Goal: Task Accomplishment & Management: Manage account settings

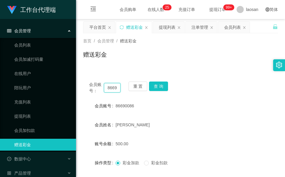
scroll to position [70, 0]
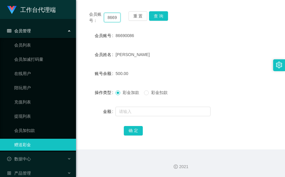
drag, startPoint x: 0, startPoint y: 0, endPoint x: 116, endPoint y: 19, distance: 117.2
click at [116, 19] on input "86690086" at bounding box center [112, 17] width 17 height 9
paste input "1878399"
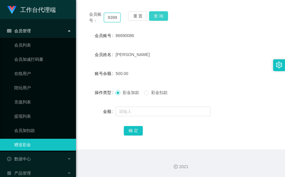
type input "81878399"
click at [162, 15] on button "查 询" at bounding box center [158, 15] width 19 height 9
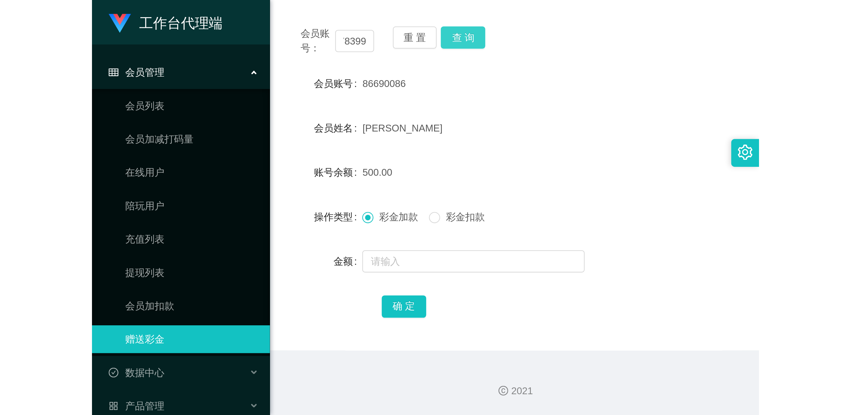
scroll to position [0, 0]
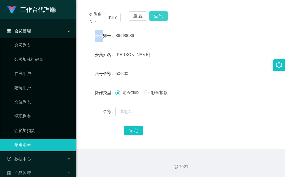
click at [162, 15] on div "会员账号： 81878399 重 置 查 询" at bounding box center [180, 17] width 195 height 12
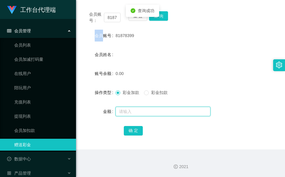
drag, startPoint x: 162, startPoint y: 15, endPoint x: 136, endPoint y: 110, distance: 97.7
click at [136, 110] on input "text" at bounding box center [162, 111] width 95 height 9
type input "100"
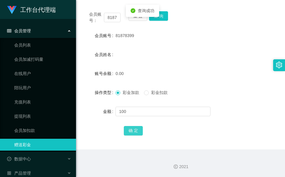
drag, startPoint x: 134, startPoint y: 130, endPoint x: 112, endPoint y: 151, distance: 30.6
click at [134, 130] on button "确 定" at bounding box center [133, 130] width 19 height 9
click at [135, 55] on div "会员姓名" at bounding box center [180, 55] width 195 height 12
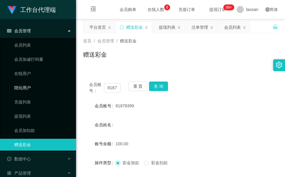
scroll to position [44, 0]
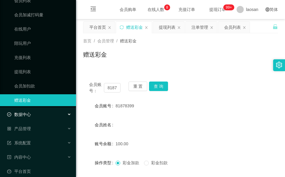
click at [39, 112] on div "数据中心" at bounding box center [38, 115] width 76 height 12
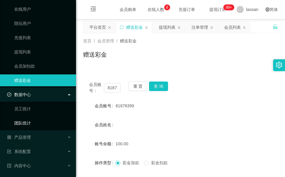
scroll to position [76, 0]
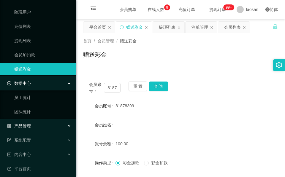
click at [38, 123] on div "产品管理" at bounding box center [38, 126] width 76 height 12
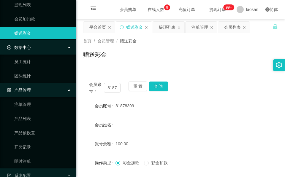
scroll to position [148, 0]
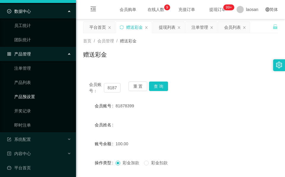
click at [35, 94] on link "产品预设置" at bounding box center [42, 97] width 57 height 12
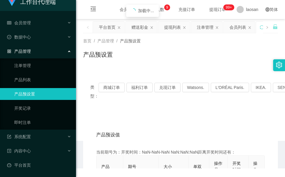
scroll to position [3, 0]
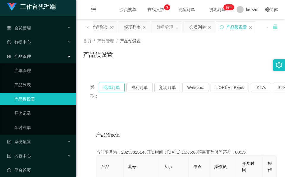
click at [103, 86] on button "商城订单" at bounding box center [111, 87] width 26 height 9
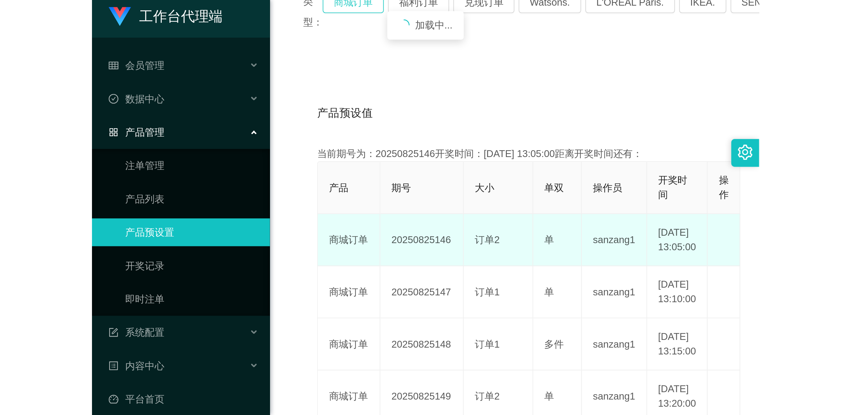
scroll to position [133, 0]
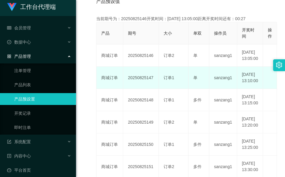
click at [144, 85] on td "20250825147" at bounding box center [141, 78] width 36 height 22
copy td "20250825147"
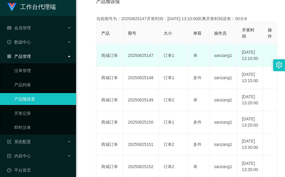
click at [132, 58] on td "20250825147" at bounding box center [141, 55] width 36 height 22
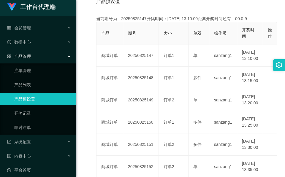
scroll to position [0, 0]
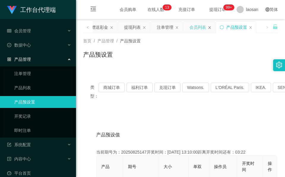
click at [211, 26] on icon "图标: close" at bounding box center [210, 28] width 4 height 4
click at [209, 28] on icon "图标: close" at bounding box center [208, 28] width 4 height 4
click at [124, 27] on div "赠送彩金" at bounding box center [130, 27] width 17 height 11
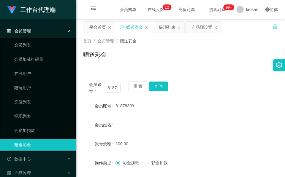
click at [110, 82] on div "会员账号： 81878399" at bounding box center [104, 88] width 31 height 12
click at [111, 86] on input "81878399" at bounding box center [112, 87] width 17 height 9
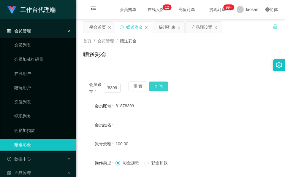
click at [162, 86] on button "查 询" at bounding box center [158, 86] width 19 height 9
click at [162, 86] on div "会员账号： 81878399 重 置 查 询" at bounding box center [180, 88] width 195 height 12
click at [162, 86] on button "查 询" at bounding box center [158, 86] width 19 height 9
click at [131, 47] on div "首页 / 会员管理 / 赠送彩金 / 赠送彩金" at bounding box center [180, 51] width 195 height 26
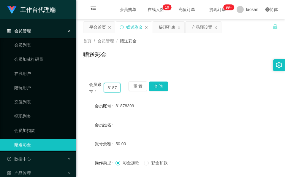
click at [112, 87] on input "81878399" at bounding box center [112, 87] width 17 height 9
paste input "lekzai450"
type input "lekzai450"
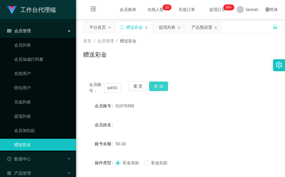
click at [164, 86] on button "查 询" at bounding box center [158, 86] width 19 height 9
click at [164, 86] on div "会员账号： lekzai450 重 置 查 询" at bounding box center [180, 88] width 195 height 12
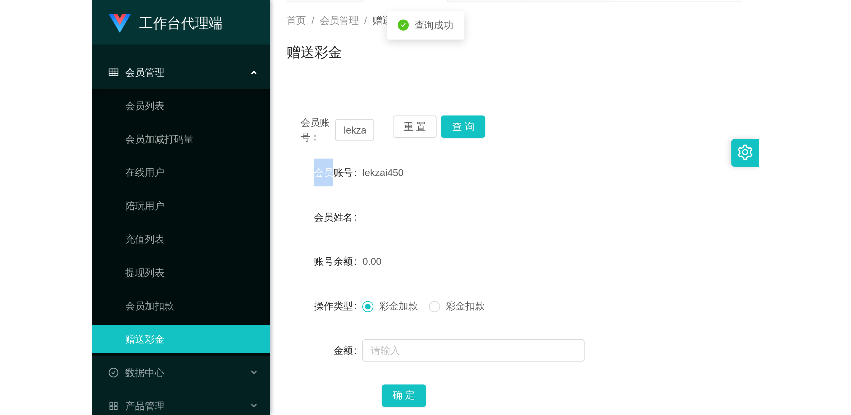
scroll to position [70, 0]
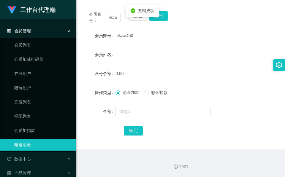
click at [144, 103] on form "会员账号 lekzai450 会员姓名 账号余额 0.00 操作类型 彩金加款 彩金扣款 金额 确 定" at bounding box center [180, 83] width 195 height 107
drag, startPoint x: 144, startPoint y: 110, endPoint x: 144, endPoint y: 105, distance: 4.4
click at [144, 110] on input "text" at bounding box center [162, 111] width 95 height 9
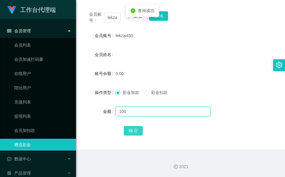
type input "100"
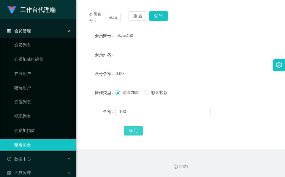
drag, startPoint x: 141, startPoint y: 129, endPoint x: 119, endPoint y: 176, distance: 51.8
click at [141, 129] on button "确 定" at bounding box center [133, 130] width 19 height 9
click at [102, 138] on div "会员账号： lekzai450 重 置 查 询 会员账号 lekzai450 会员姓名 账号余额 100.00 操作类型 彩金加款 彩金扣款 金额 确 定" at bounding box center [180, 77] width 195 height 144
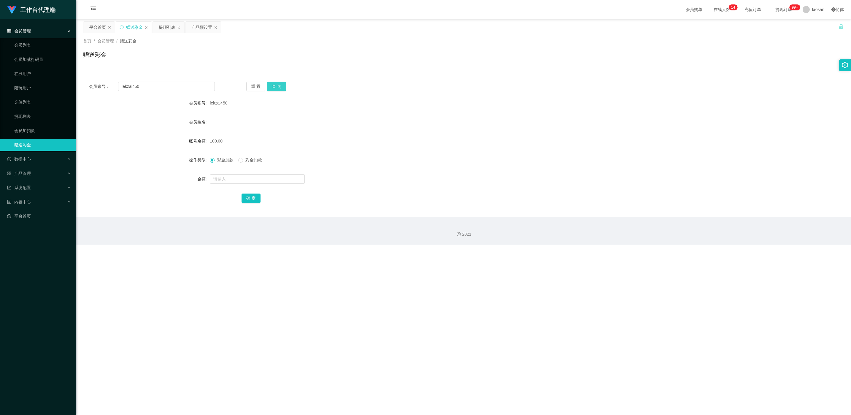
click at [279, 88] on button "查 询" at bounding box center [276, 86] width 19 height 9
click at [279, 88] on div "重 置 查 询" at bounding box center [309, 86] width 126 height 9
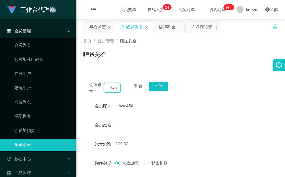
click at [112, 90] on input "lekzai450" at bounding box center [112, 87] width 17 height 9
paste input "WilliamsJustin"
type input "WilliamsJustin"
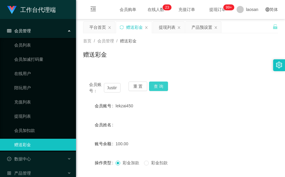
click at [166, 85] on button "查 询" at bounding box center [158, 86] width 19 height 9
click at [166, 86] on div "会员账号： WilliamsJustin 重 置 查 询" at bounding box center [180, 88] width 195 height 12
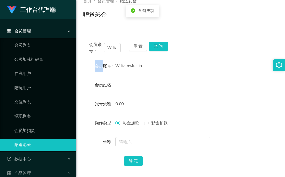
scroll to position [44, 0]
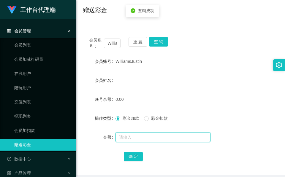
click at [134, 138] on input "text" at bounding box center [162, 137] width 95 height 9
type input "100"
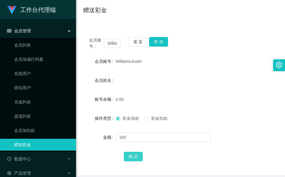
click at [135, 153] on button "确 定" at bounding box center [133, 156] width 19 height 9
drag, startPoint x: 154, startPoint y: 77, endPoint x: 148, endPoint y: 79, distance: 6.6
click at [154, 77] on div "会员姓名" at bounding box center [180, 80] width 195 height 12
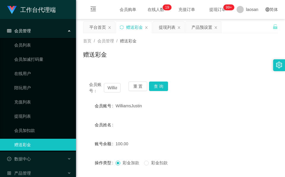
click at [193, 59] on div "赠送彩金" at bounding box center [180, 57] width 195 height 14
click at [208, 29] on div "产品预设置" at bounding box center [201, 27] width 21 height 11
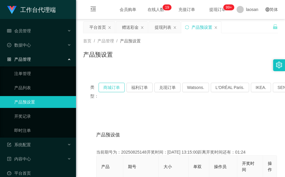
click at [106, 85] on button "商城订单" at bounding box center [111, 87] width 26 height 9
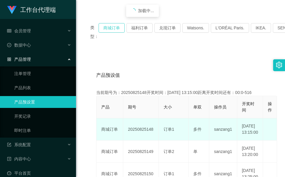
scroll to position [89, 0]
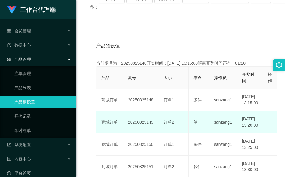
click at [143, 131] on td "20250825149" at bounding box center [141, 122] width 36 height 22
copy td "20250825149"
click at [138, 133] on td "20250825149" at bounding box center [141, 122] width 36 height 22
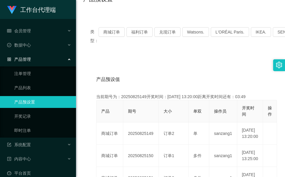
scroll to position [0, 0]
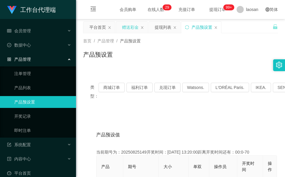
click at [123, 27] on div "赠送彩金" at bounding box center [130, 27] width 17 height 11
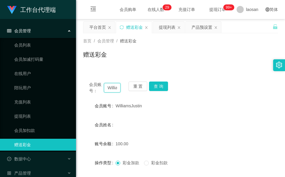
click at [111, 88] on input "WilliamsJustin" at bounding box center [112, 87] width 17 height 9
click at [164, 87] on button "查 询" at bounding box center [158, 86] width 19 height 9
click at [164, 87] on button "查 询" at bounding box center [162, 86] width 26 height 9
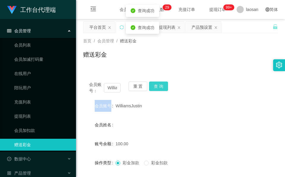
click at [164, 87] on div "会员账号： WilliamsJustin 重 置 查 询" at bounding box center [180, 88] width 195 height 12
drag, startPoint x: 164, startPoint y: 87, endPoint x: 109, endPoint y: 88, distance: 54.6
click at [109, 88] on input "WilliamsJustin" at bounding box center [112, 87] width 17 height 9
paste input "81878399"
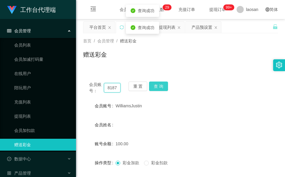
scroll to position [0, 9]
type input "81878399"
click at [163, 87] on button "查 询" at bounding box center [158, 86] width 19 height 9
click at [163, 87] on div "会员账号： 81878399 重 置 查 询" at bounding box center [180, 88] width 195 height 12
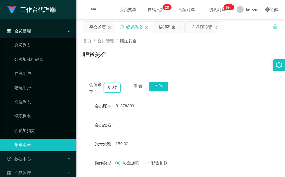
click at [111, 87] on input "81878399" at bounding box center [112, 87] width 17 height 9
click at [111, 88] on input "text" at bounding box center [112, 87] width 17 height 9
paste input "William1982"
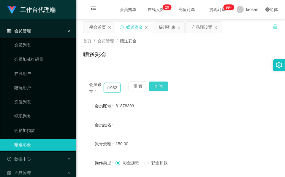
type input "William1982"
click at [160, 87] on button "查 询" at bounding box center [158, 86] width 19 height 9
click at [160, 87] on button "查 询" at bounding box center [162, 86] width 26 height 9
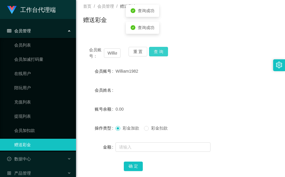
scroll to position [70, 0]
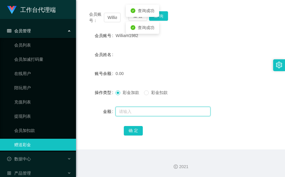
click at [149, 113] on input "text" at bounding box center [162, 111] width 95 height 9
type input "100"
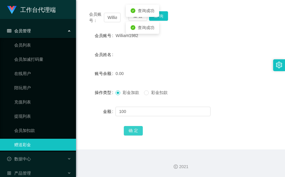
drag, startPoint x: 139, startPoint y: 129, endPoint x: 135, endPoint y: 135, distance: 6.8
click at [139, 129] on button "确 定" at bounding box center [133, 130] width 19 height 9
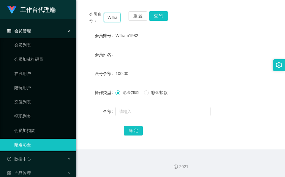
click at [113, 18] on input "William1982" at bounding box center [112, 17] width 17 height 9
paste input "sJustin"
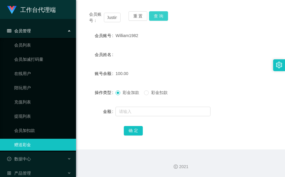
click at [160, 20] on button "查 询" at bounding box center [158, 15] width 19 height 9
click at [160, 20] on div "会员账号： WilliamsJustin 重 置 查 询" at bounding box center [180, 17] width 195 height 12
click at [160, 20] on button "查 询" at bounding box center [158, 15] width 19 height 9
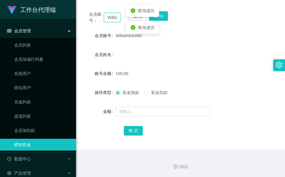
click at [111, 18] on input "WilliamsJustin" at bounding box center [112, 17] width 17 height 9
paste input "81878399"
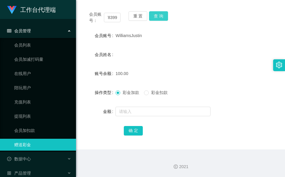
click at [159, 16] on button "查 询" at bounding box center [158, 15] width 19 height 9
click at [159, 16] on div "会员账号： 81878399 重 置 查 询" at bounding box center [180, 17] width 195 height 12
click at [159, 16] on button "查 询" at bounding box center [158, 15] width 19 height 9
click at [116, 18] on input "81878399" at bounding box center [112, 17] width 17 height 9
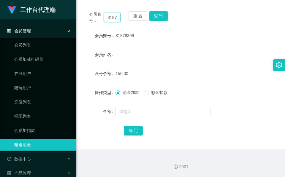
click at [116, 18] on input "81878399" at bounding box center [112, 17] width 17 height 9
paste input "WilliamsJustin"
click at [162, 15] on button "查 询" at bounding box center [158, 15] width 19 height 9
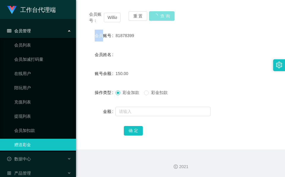
click at [162, 15] on div "会员账号： WilliamsJustin 重 置 查 询" at bounding box center [180, 17] width 195 height 12
click at [162, 15] on button "查 询" at bounding box center [162, 15] width 26 height 9
click at [164, 19] on button "查 询" at bounding box center [158, 15] width 19 height 9
click at [163, 19] on button "查 询" at bounding box center [158, 15] width 19 height 9
click at [162, 19] on div "会员账号： WilliamsJustin 重 置 查 询" at bounding box center [180, 17] width 195 height 12
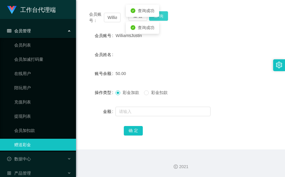
click at [162, 19] on button "查 询" at bounding box center [158, 15] width 19 height 9
click at [164, 17] on button "查 询" at bounding box center [158, 15] width 19 height 9
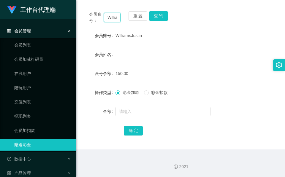
click at [106, 18] on input "WilliamsJustin" at bounding box center [112, 17] width 17 height 9
paste input "81878399"
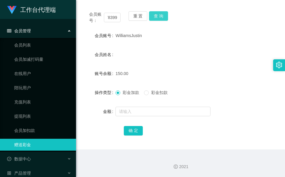
click at [154, 13] on button "查 询" at bounding box center [158, 15] width 19 height 9
click at [154, 13] on div "查询成功" at bounding box center [142, 11] width 33 height 12
click at [154, 13] on div "查询成功" at bounding box center [143, 11] width 24 height 6
click at [108, 15] on input "81878399" at bounding box center [112, 17] width 17 height 9
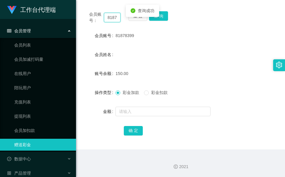
click at [108, 15] on input "81878399" at bounding box center [112, 17] width 17 height 9
paste input "lekzai450"
type input "lekzai450"
click at [163, 18] on button "查 询" at bounding box center [158, 15] width 19 height 9
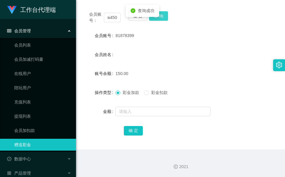
scroll to position [0, 0]
click at [163, 18] on div "会员账号： lekzai450 重 置 查 询" at bounding box center [180, 17] width 195 height 12
click at [163, 18] on button "查 询" at bounding box center [158, 15] width 19 height 9
click at [106, 19] on input "lekzai450" at bounding box center [112, 17] width 17 height 9
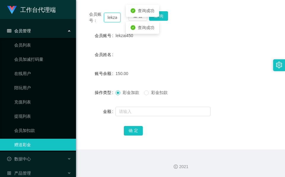
click at [106, 18] on input "lekzai450" at bounding box center [112, 17] width 17 height 9
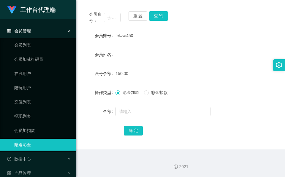
drag, startPoint x: 34, startPoint y: 158, endPoint x: 1, endPoint y: 141, distance: 37.4
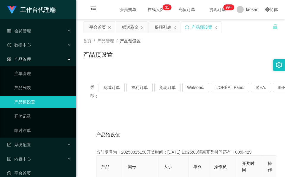
click at [130, 28] on div "赠送彩金" at bounding box center [130, 27] width 17 height 11
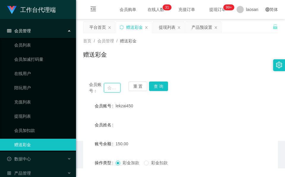
click at [117, 84] on input "text" at bounding box center [112, 87] width 17 height 9
paste input "81878399"
type input "81878399"
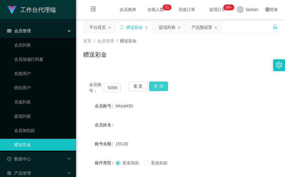
click at [154, 83] on button "查 询" at bounding box center [158, 86] width 19 height 9
click at [154, 83] on button "查 询" at bounding box center [162, 86] width 26 height 9
click at [154, 83] on div "重 置 查 询" at bounding box center [143, 88] width 31 height 12
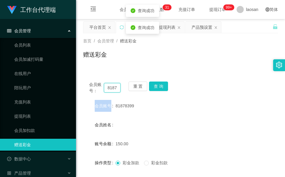
drag, startPoint x: 154, startPoint y: 83, endPoint x: 111, endPoint y: 85, distance: 43.7
click at [111, 85] on input "81878399" at bounding box center [112, 87] width 17 height 9
click at [111, 83] on input "81878399" at bounding box center [112, 87] width 17 height 9
click at [110, 83] on input "81878399" at bounding box center [112, 87] width 17 height 9
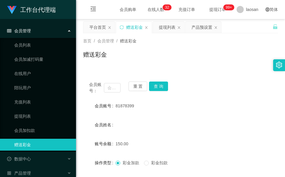
click at [133, 52] on div "赠送彩金" at bounding box center [180, 57] width 195 height 14
click at [207, 27] on div "产品预设置" at bounding box center [201, 27] width 21 height 11
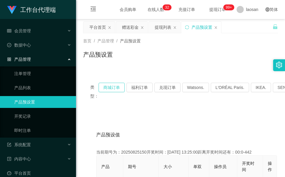
click at [116, 87] on button "商城订单" at bounding box center [111, 87] width 26 height 9
click at [115, 87] on button "商城订单" at bounding box center [111, 87] width 26 height 9
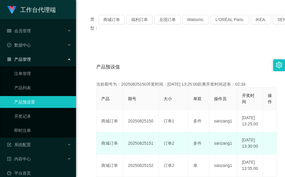
scroll to position [133, 0]
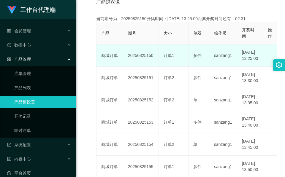
click at [141, 57] on td "20250825150" at bounding box center [141, 55] width 36 height 22
copy td "20250825150"
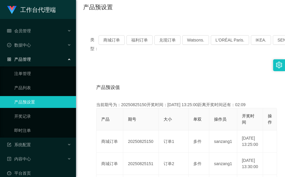
scroll to position [0, 0]
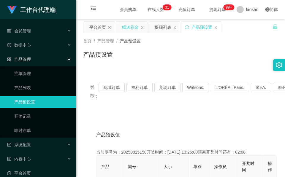
click at [128, 27] on div "赠送彩金" at bounding box center [130, 27] width 17 height 11
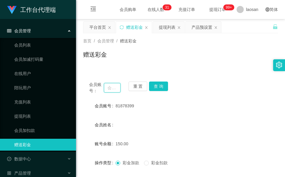
click at [107, 86] on input "text" at bounding box center [112, 87] width 17 height 9
paste input "81878399"
type input "81878399"
click at [160, 85] on button "查 询" at bounding box center [158, 86] width 19 height 9
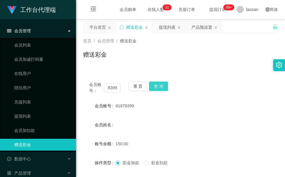
scroll to position [0, 0]
click at [160, 85] on div "会员账号： 81878399 重 置 查 询" at bounding box center [180, 88] width 195 height 12
click at [160, 85] on button "查 询" at bounding box center [158, 86] width 19 height 9
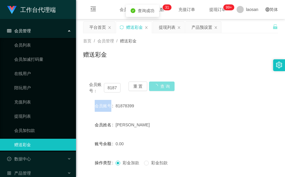
click at [160, 85] on div "会员账号： 81878399 重 置 查 询" at bounding box center [180, 88] width 195 height 12
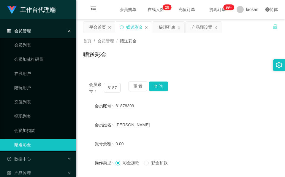
click at [131, 45] on div "首页 / 会员管理 / 赠送彩金 / 赠送彩金" at bounding box center [180, 51] width 195 height 26
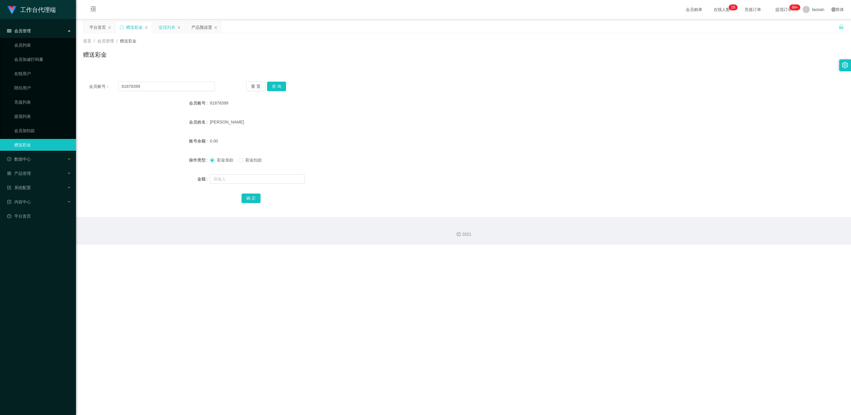
click at [168, 28] on div "提现列表" at bounding box center [167, 27] width 17 height 11
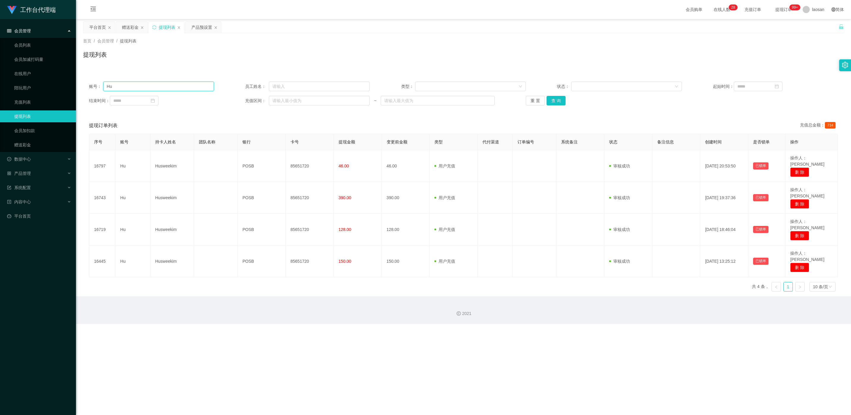
click at [135, 88] on input "Hu" at bounding box center [158, 86] width 111 height 9
paste input "81878399"
type input "81878399"
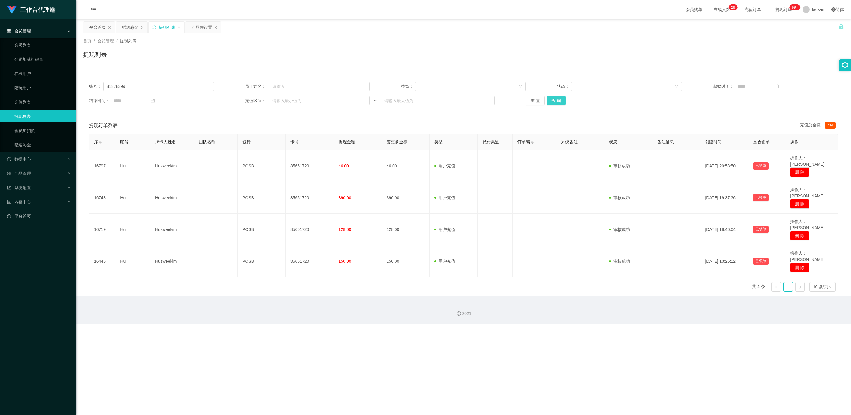
click at [284, 102] on button "查 询" at bounding box center [555, 100] width 19 height 9
click at [284, 102] on div "重 置 查 询" at bounding box center [588, 100] width 125 height 9
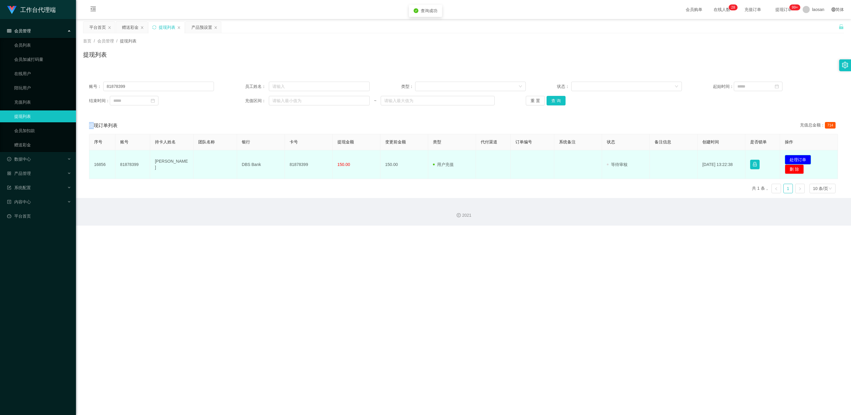
click at [284, 160] on button "处理订单" at bounding box center [797, 159] width 26 height 9
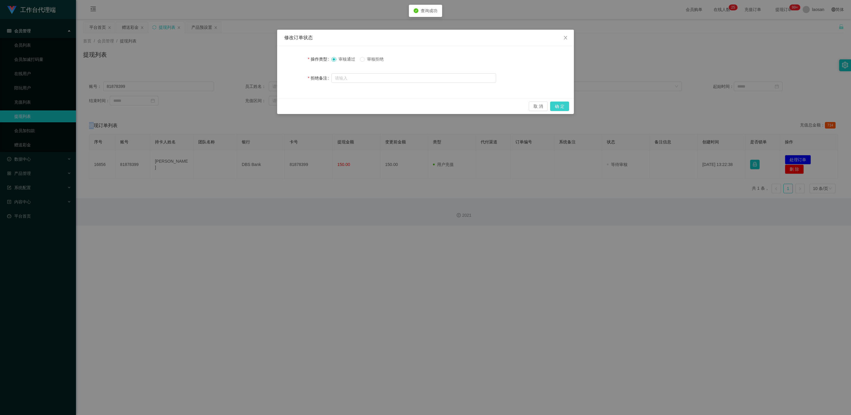
click at [284, 110] on button "确 定" at bounding box center [559, 105] width 19 height 9
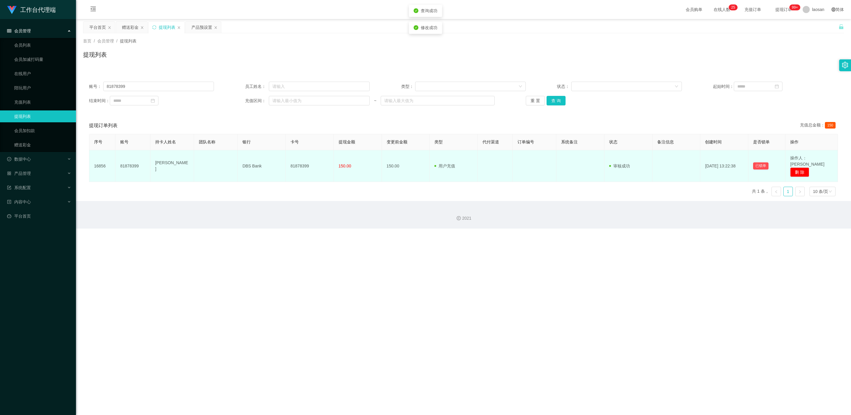
click at [284, 161] on td "81878399" at bounding box center [310, 166] width 48 height 32
click at [284, 160] on td "81878399" at bounding box center [310, 166] width 48 height 32
copy td "81878399"
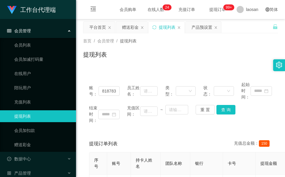
click at [142, 58] on div "提现列表" at bounding box center [180, 57] width 195 height 14
drag, startPoint x: 132, startPoint y: 19, endPoint x: 132, endPoint y: 23, distance: 4.2
click at [132, 19] on main "关闭左侧 关闭右侧 关闭其它 刷新页面 平台首页 赠送彩金 提现列表 产品预设置 首页 / 会员管理 / 提现列表 / 提现列表 账号： 81878399 员…" at bounding box center [180, 125] width 209 height 213
click at [132, 30] on div "赠送彩金" at bounding box center [130, 27] width 17 height 11
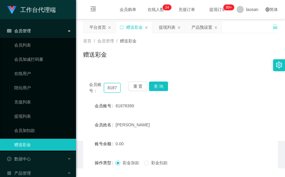
click at [116, 91] on input "81878399" at bounding box center [112, 87] width 17 height 9
click at [115, 91] on input "81878399" at bounding box center [112, 87] width 17 height 9
paste input "lekzai450"
type input "lekzai450"
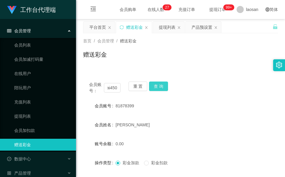
click at [160, 85] on button "查 询" at bounding box center [158, 86] width 19 height 9
click at [160, 85] on div "会员账号： lekzai450 重 置 查 询" at bounding box center [180, 88] width 195 height 12
click at [160, 85] on button "查 询" at bounding box center [158, 86] width 19 height 9
drag, startPoint x: 206, startPoint y: 51, endPoint x: 181, endPoint y: 35, distance: 29.6
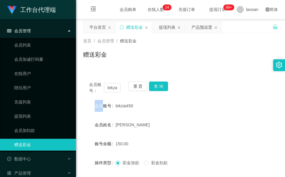
click at [206, 51] on div "赠送彩金" at bounding box center [180, 57] width 195 height 14
click at [167, 27] on div "提现列表" at bounding box center [167, 27] width 17 height 11
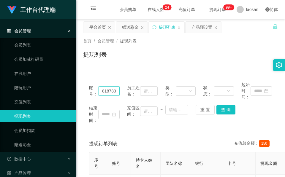
click at [103, 91] on input "81878399" at bounding box center [108, 90] width 21 height 9
paste input "lekzai450"
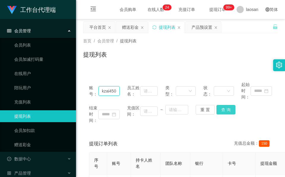
type input "lekzai450"
click at [221, 112] on button "查 询" at bounding box center [225, 109] width 19 height 9
click at [221, 112] on div "重 置 查 询" at bounding box center [210, 109] width 31 height 9
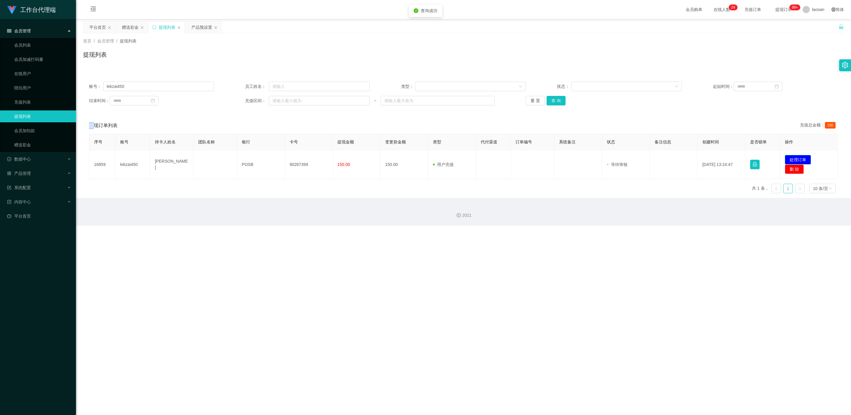
click at [284, 157] on button "处理订单" at bounding box center [797, 159] width 26 height 9
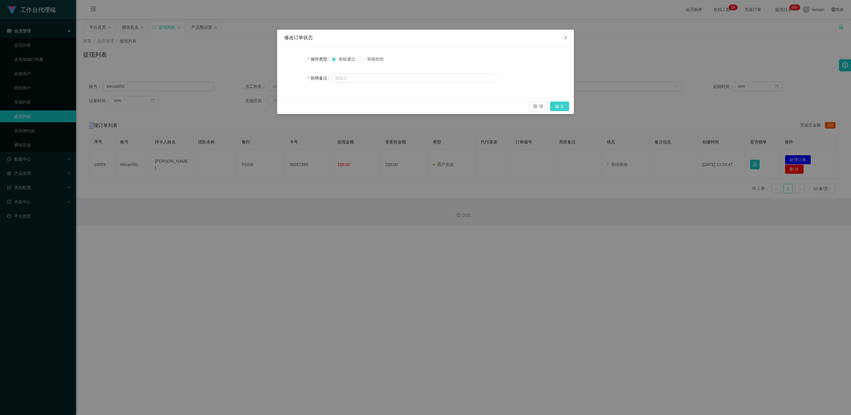
click at [284, 108] on button "确 定" at bounding box center [559, 105] width 19 height 9
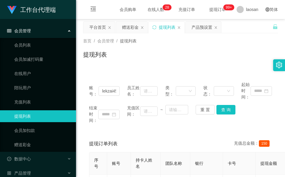
drag, startPoint x: 143, startPoint y: 63, endPoint x: 137, endPoint y: 51, distance: 13.3
click at [143, 61] on div "提现列表" at bounding box center [180, 57] width 195 height 14
drag, startPoint x: 127, startPoint y: 25, endPoint x: 127, endPoint y: 31, distance: 6.6
click at [127, 25] on div "赠送彩金" at bounding box center [130, 27] width 17 height 11
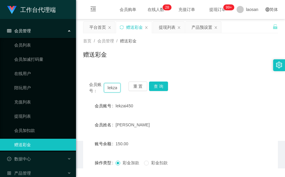
click at [113, 88] on input "lekzai450" at bounding box center [112, 87] width 17 height 9
paste input "William1982"
type input "William1982"
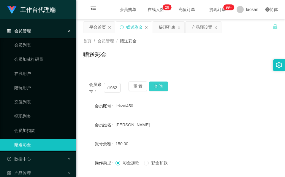
click at [154, 88] on button "查 询" at bounding box center [158, 86] width 19 height 9
click at [161, 87] on button "查 询" at bounding box center [158, 86] width 19 height 9
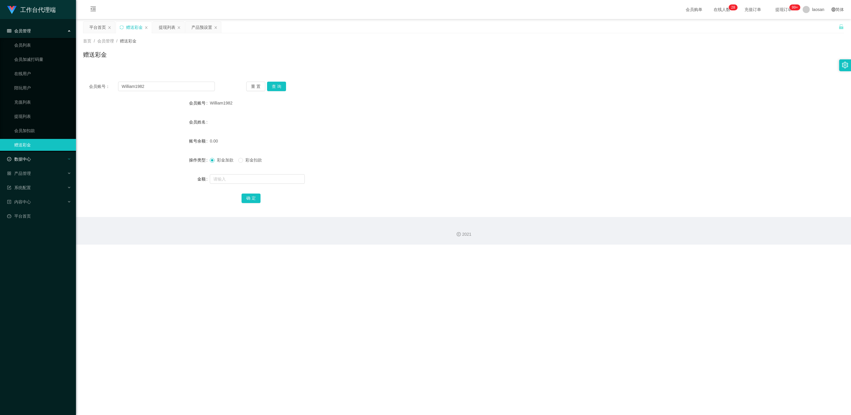
click at [20, 154] on div "数据中心" at bounding box center [38, 159] width 76 height 12
click at [30, 177] on ul "会员管理 会员列表 会员加减打码量 在线用户 陪玩用户 充值列表 提现列表 会员加扣款 赠送彩金 数据中心 员工统计 团队统计 产品管理 注单管理 产品列表 …" at bounding box center [38, 137] width 76 height 237
click at [32, 177] on div "产品管理" at bounding box center [38, 202] width 76 height 12
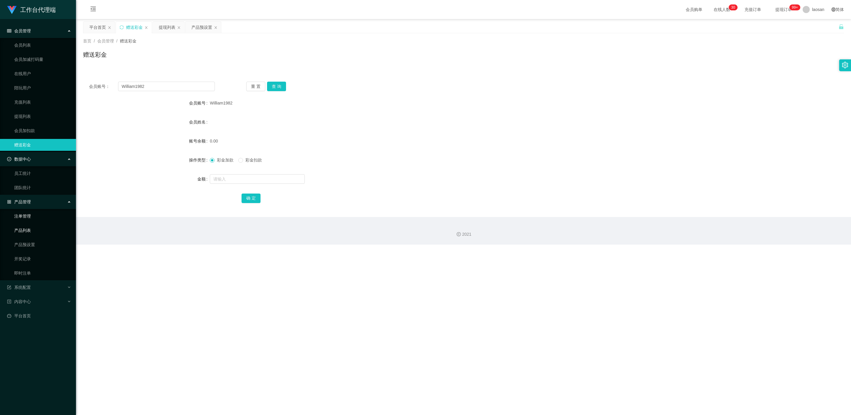
click at [35, 177] on link "注单管理" at bounding box center [42, 216] width 57 height 12
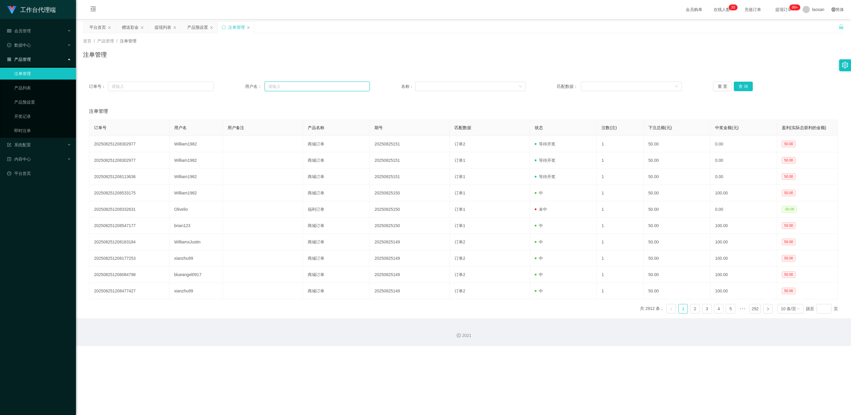
click at [284, 90] on input "text" at bounding box center [317, 86] width 105 height 9
paste input "William1982"
type input "William1982"
click at [284, 88] on button "查 询" at bounding box center [742, 86] width 19 height 9
click at [284, 88] on div "重 置 查 询" at bounding box center [775, 86] width 125 height 9
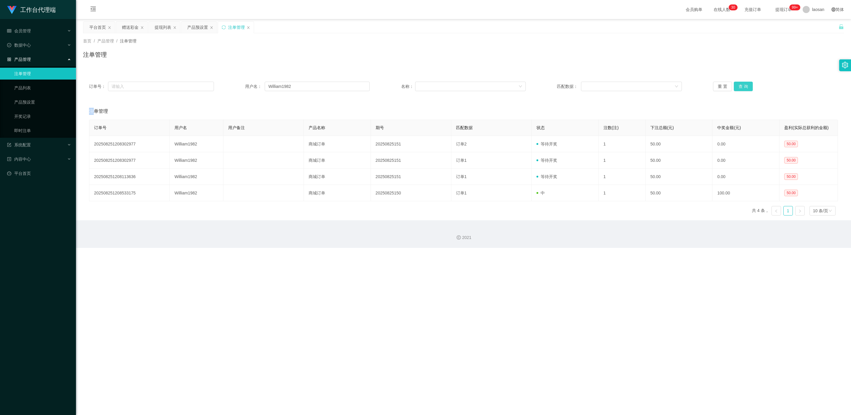
click at [284, 88] on button "查 询" at bounding box center [742, 86] width 19 height 9
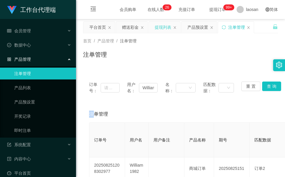
click at [154, 27] on div "提现列表" at bounding box center [164, 27] width 31 height 11
click at [161, 29] on div "提现列表" at bounding box center [163, 27] width 17 height 11
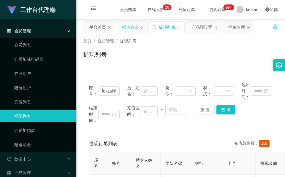
click at [130, 25] on div "赠送彩金" at bounding box center [130, 27] width 17 height 11
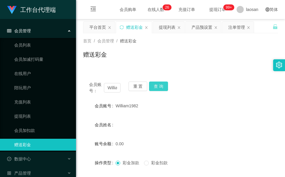
click at [160, 85] on button "查 询" at bounding box center [158, 86] width 19 height 9
click at [160, 84] on div "会员账号： William1982 重 置 查 询" at bounding box center [180, 88] width 195 height 12
click at [160, 84] on button "查 询" at bounding box center [158, 86] width 19 height 9
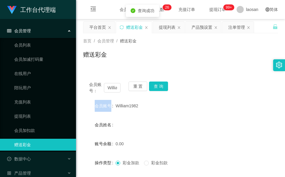
click at [160, 84] on div "会员账号： William1982 重 置 查 询" at bounding box center [180, 88] width 195 height 12
click at [111, 85] on input "William1982" at bounding box center [112, 87] width 17 height 9
paste input "sJustin"
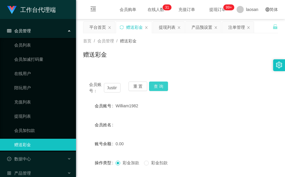
click at [165, 85] on button "查 询" at bounding box center [158, 86] width 19 height 9
click at [165, 85] on div "会员账号： WilliamsJustin 重 置 查 询" at bounding box center [180, 88] width 195 height 12
click at [165, 85] on button "查 询" at bounding box center [158, 86] width 19 height 9
click at [108, 89] on input "WilliamsJustin" at bounding box center [112, 87] width 17 height 9
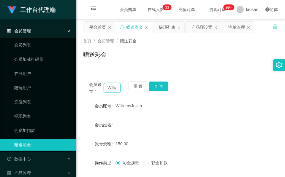
click at [108, 89] on input "WilliamsJustin" at bounding box center [112, 87] width 17 height 9
paste input "1982"
type input "William1982"
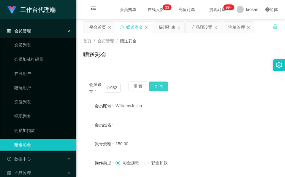
click at [161, 88] on button "查 询" at bounding box center [158, 86] width 19 height 9
click at [161, 88] on div "会员账号： William1982 重 置 查 询" at bounding box center [180, 88] width 195 height 12
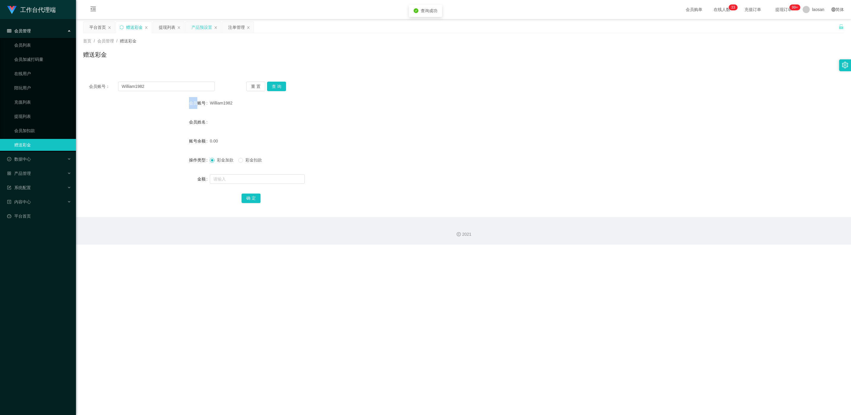
click at [204, 29] on div "产品预设置" at bounding box center [201, 27] width 21 height 11
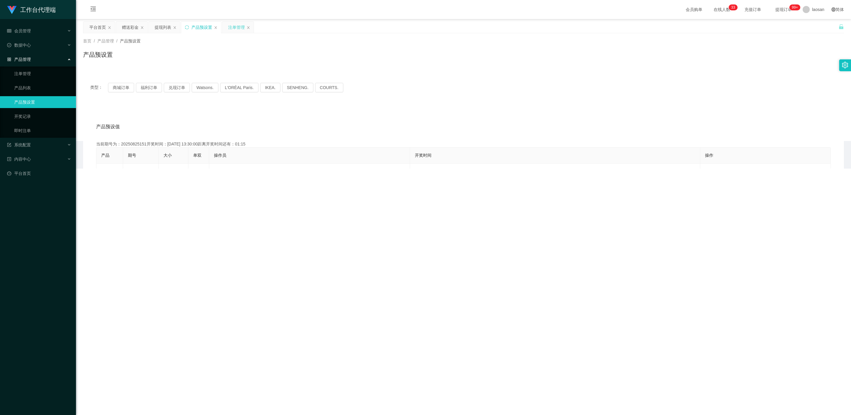
click at [230, 28] on div "注单管理" at bounding box center [236, 27] width 17 height 11
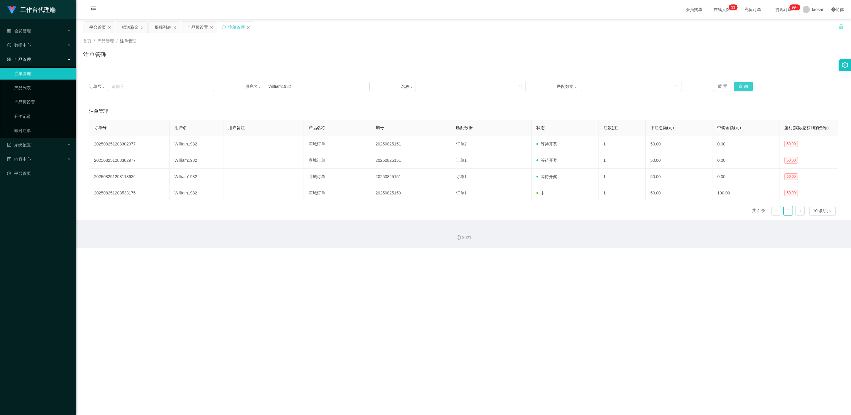
click at [284, 82] on button "查 询" at bounding box center [742, 86] width 19 height 9
click at [284, 82] on div "重 置 查 询" at bounding box center [775, 86] width 125 height 9
click at [284, 86] on button "查 询" at bounding box center [742, 86] width 19 height 9
click at [284, 86] on div "重 置 查 询" at bounding box center [775, 86] width 125 height 9
click at [284, 86] on button "查 询" at bounding box center [742, 86] width 19 height 9
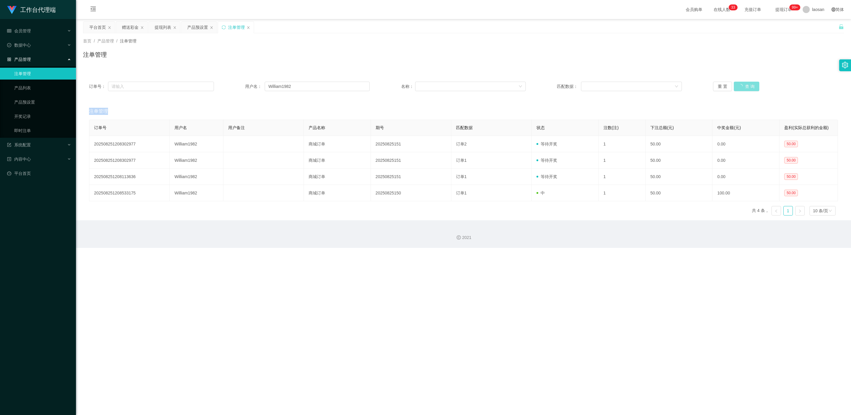
click at [284, 86] on div "重 置 查 询" at bounding box center [775, 86] width 125 height 9
click at [284, 88] on input "William1982" at bounding box center [317, 86] width 105 height 9
click at [284, 84] on button "重 置" at bounding box center [722, 86] width 19 height 9
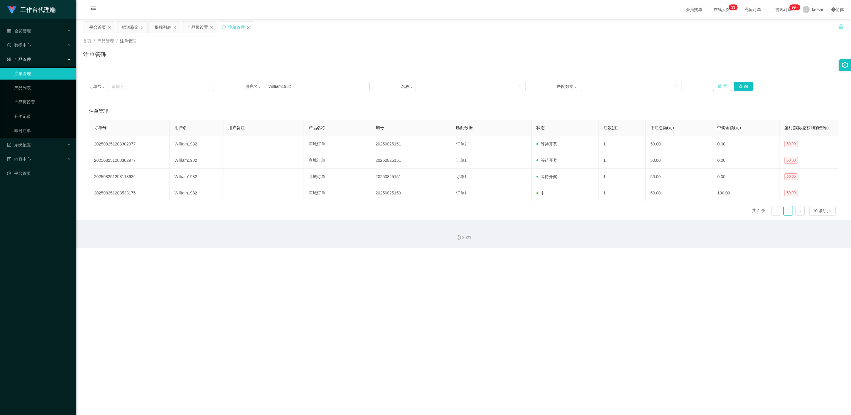
click at [284, 84] on button "重 置" at bounding box center [722, 86] width 19 height 9
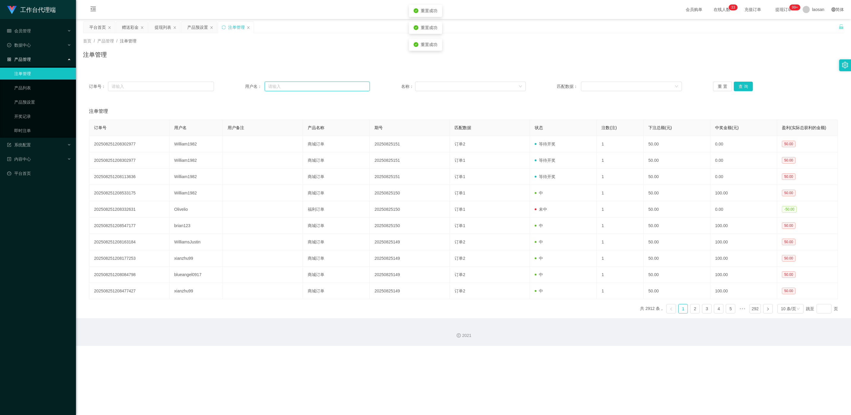
click at [284, 87] on input "text" at bounding box center [317, 86] width 105 height 9
paste input "William1982"
type input "William1982"
click at [284, 84] on button "查 询" at bounding box center [742, 86] width 19 height 9
click at [284, 84] on div "重 置 查 询" at bounding box center [775, 86] width 125 height 9
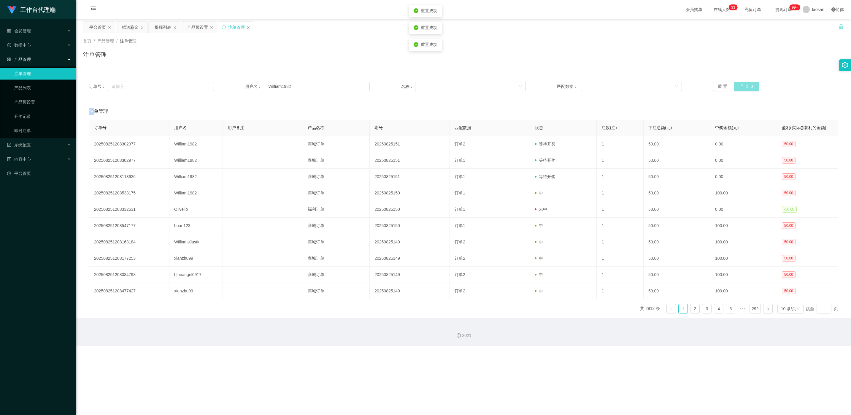
click at [284, 84] on button "查 询" at bounding box center [746, 86] width 26 height 9
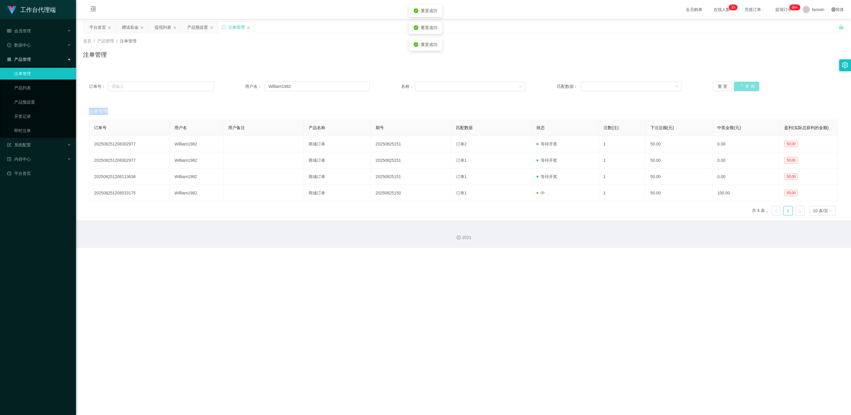
click at [284, 84] on div "重 置 查 询" at bounding box center [775, 86] width 125 height 9
click at [284, 84] on button "查 询" at bounding box center [742, 86] width 19 height 9
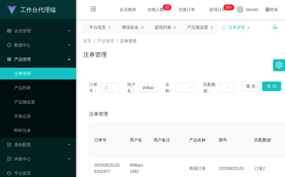
click at [161, 65] on div "首页 / 产品管理 / 注单管理 / 注单管理" at bounding box center [180, 50] width 209 height 35
click at [161, 26] on div "提现列表" at bounding box center [163, 27] width 17 height 11
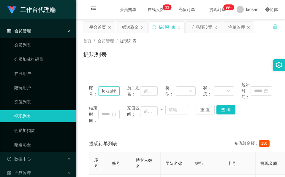
click at [110, 89] on input "lekzai450" at bounding box center [108, 90] width 21 height 9
paste input "WilliamsJustin"
type input "WilliamsJustin"
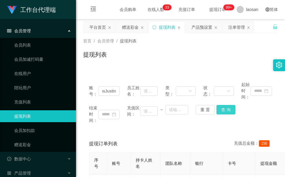
click at [225, 109] on button "查 询" at bounding box center [225, 109] width 19 height 9
click at [225, 109] on div "结束时间： 充值区间： ~ 重 置 查 询" at bounding box center [180, 114] width 183 height 19
click at [140, 48] on div "首页 / 会员管理 / 提现列表 / 提现列表" at bounding box center [180, 51] width 195 height 26
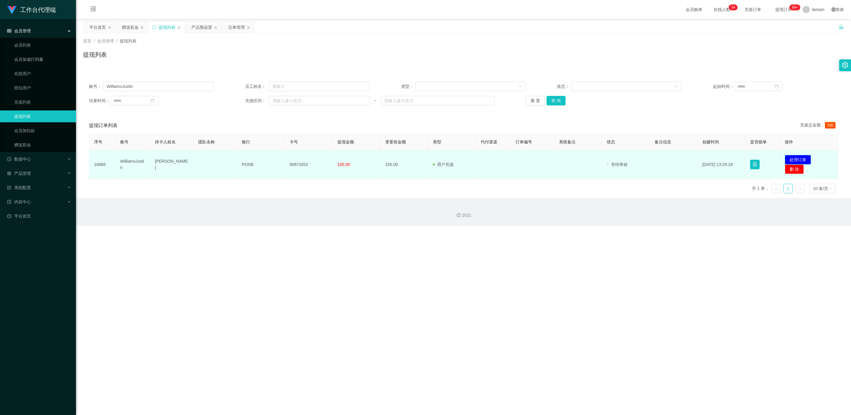
click at [284, 155] on button "处理订单" at bounding box center [797, 159] width 26 height 9
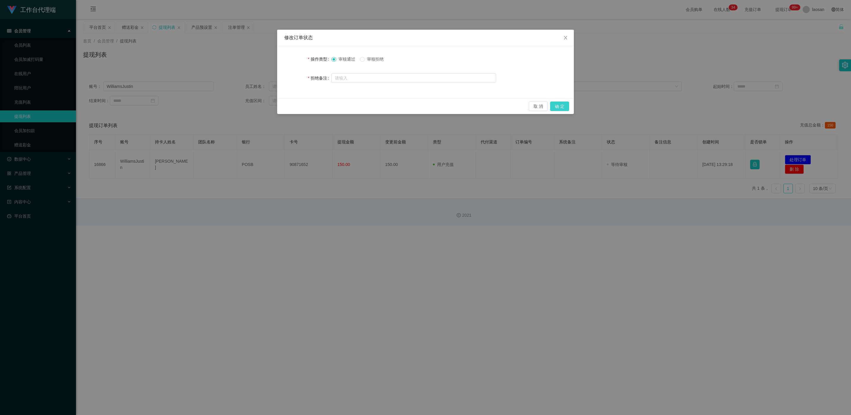
click at [284, 105] on button "确 定" at bounding box center [559, 105] width 19 height 9
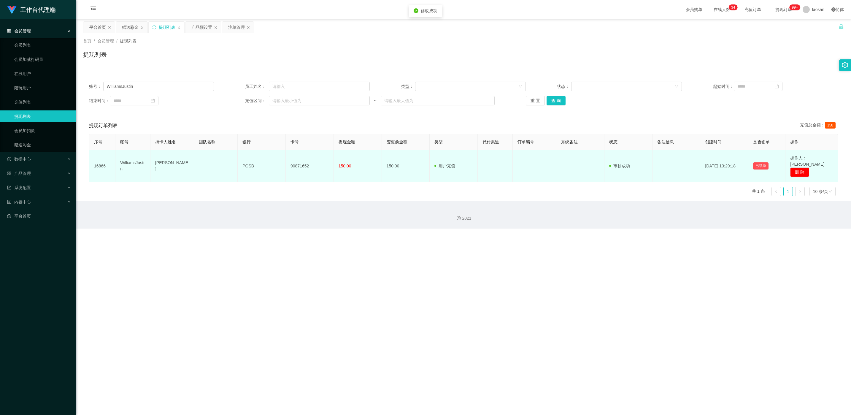
click at [284, 163] on td "90871652" at bounding box center [310, 166] width 48 height 32
copy td "90871652"
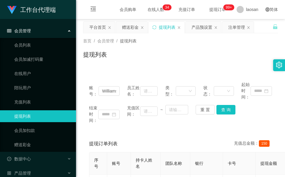
click at [130, 63] on div "提现列表" at bounding box center [180, 57] width 195 height 14
click at [124, 28] on div "赠送彩金" at bounding box center [130, 27] width 17 height 11
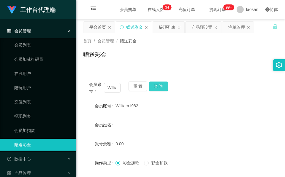
click at [159, 87] on button "查 询" at bounding box center [158, 86] width 19 height 9
click at [159, 87] on div "会员账号： William1982 重 置 查 询" at bounding box center [180, 88] width 195 height 12
click at [159, 86] on button "查 询" at bounding box center [158, 86] width 19 height 9
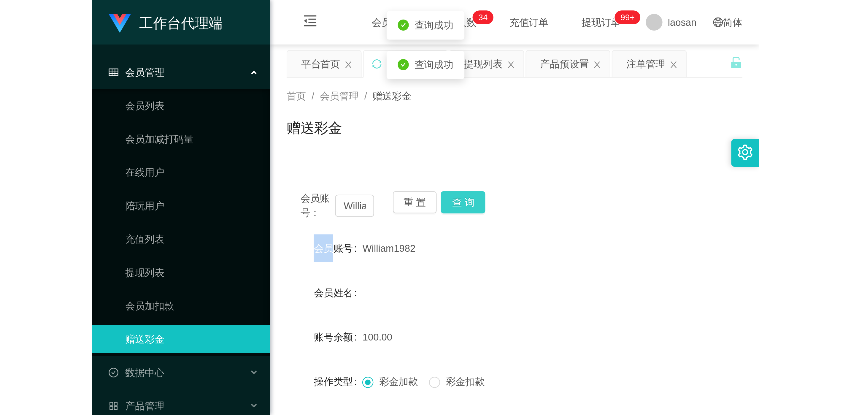
scroll to position [44, 0]
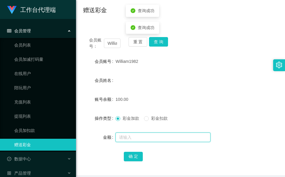
click at [136, 136] on input "text" at bounding box center [162, 137] width 95 height 9
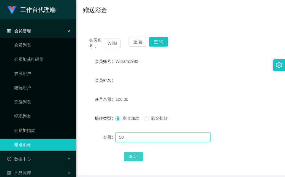
type input "50"
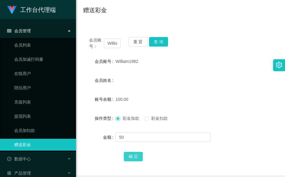
click at [136, 154] on button "确 定" at bounding box center [133, 156] width 19 height 9
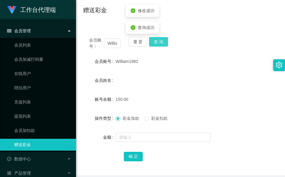
click at [165, 43] on button "查 询" at bounding box center [158, 41] width 19 height 9
click at [165, 43] on button "查 询" at bounding box center [162, 41] width 26 height 9
click at [165, 43] on button "查 询" at bounding box center [158, 41] width 19 height 9
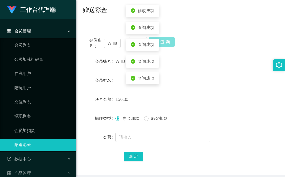
click at [166, 42] on button "查 询" at bounding box center [162, 41] width 26 height 9
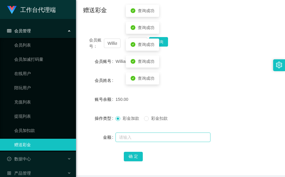
drag, startPoint x: 200, startPoint y: 73, endPoint x: 150, endPoint y: 141, distance: 84.0
click at [200, 74] on form "会员账号 William1982 会员姓名 账号余额 150.00 操作类型 彩金加款 彩金扣款 金额 确 定" at bounding box center [180, 108] width 195 height 107
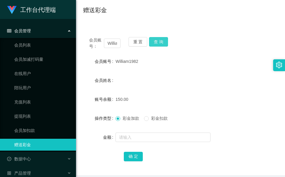
click at [166, 38] on button "查 询" at bounding box center [158, 41] width 19 height 9
click at [144, 81] on div "会员姓名" at bounding box center [180, 80] width 195 height 12
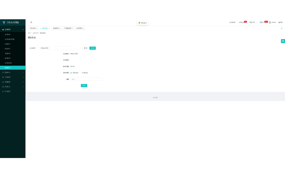
scroll to position [0, 0]
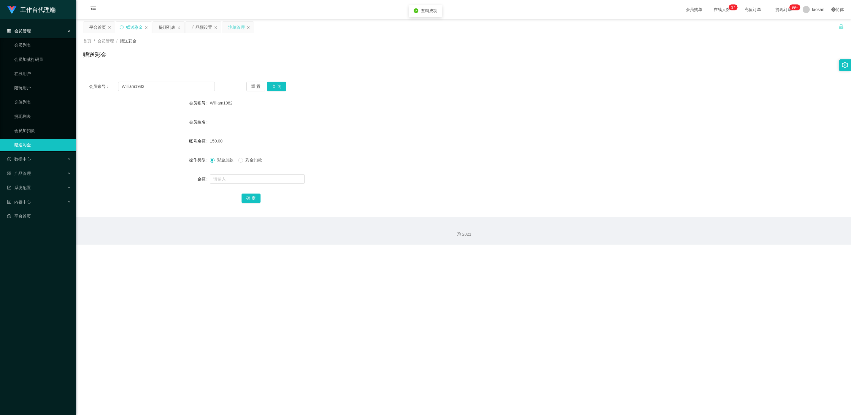
click at [238, 28] on div "注单管理" at bounding box center [236, 27] width 17 height 11
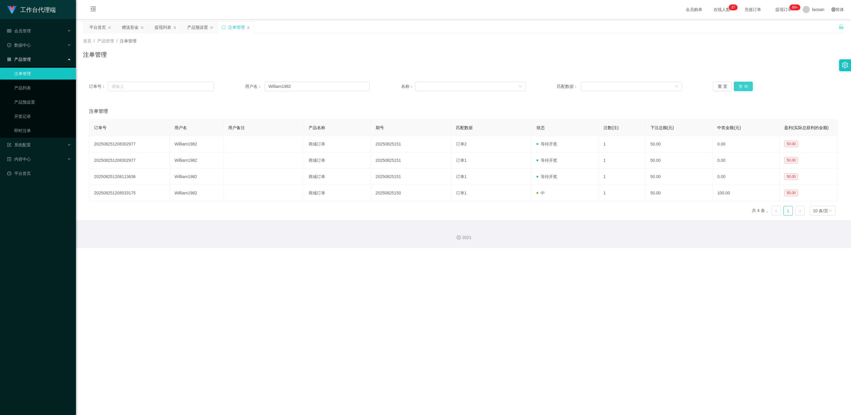
click at [284, 86] on button "查 询" at bounding box center [742, 86] width 19 height 9
click at [284, 86] on div "重 置 查 询" at bounding box center [775, 86] width 125 height 9
click at [284, 86] on button "查 询" at bounding box center [742, 86] width 19 height 9
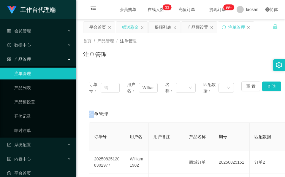
click at [131, 32] on div "赠送彩金" at bounding box center [130, 27] width 17 height 11
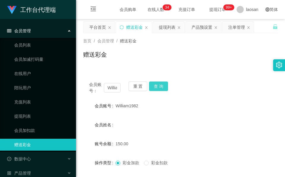
click at [165, 87] on button "查 询" at bounding box center [158, 86] width 19 height 9
click at [160, 86] on button "查 询" at bounding box center [158, 86] width 19 height 9
click at [160, 86] on div "会员账号： William1982 重 置 查 询" at bounding box center [180, 88] width 195 height 12
click at [160, 86] on button "查 询" at bounding box center [158, 86] width 19 height 9
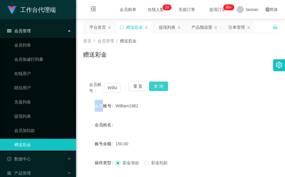
click at [157, 87] on button "查 询" at bounding box center [158, 86] width 19 height 9
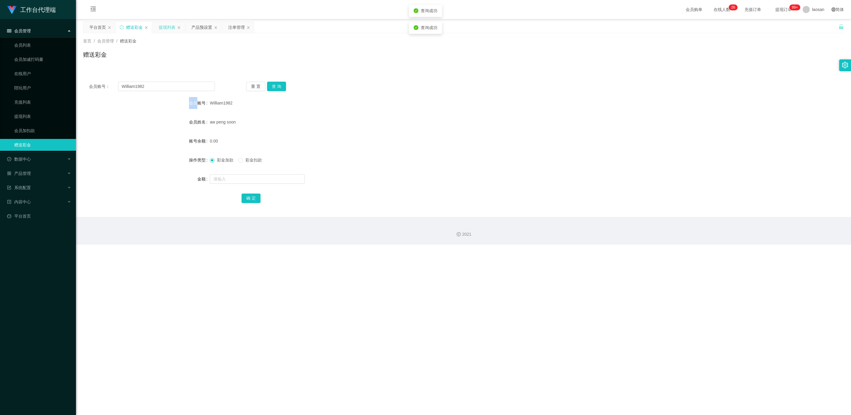
click at [165, 28] on div "提现列表" at bounding box center [167, 27] width 17 height 11
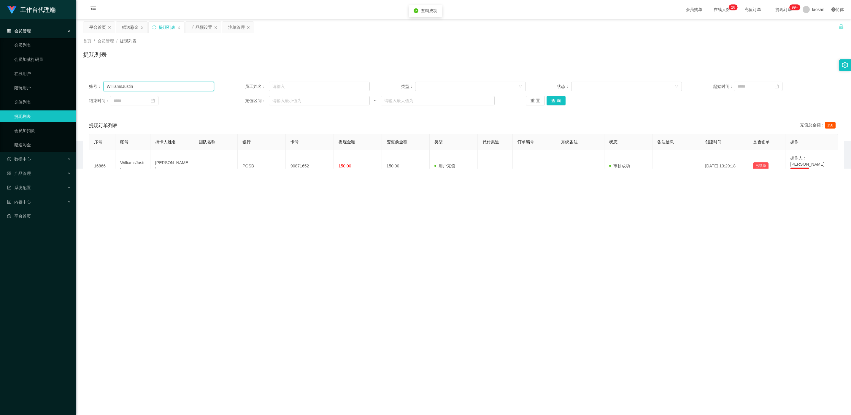
click at [149, 88] on input "WilliamsJustin" at bounding box center [158, 86] width 111 height 9
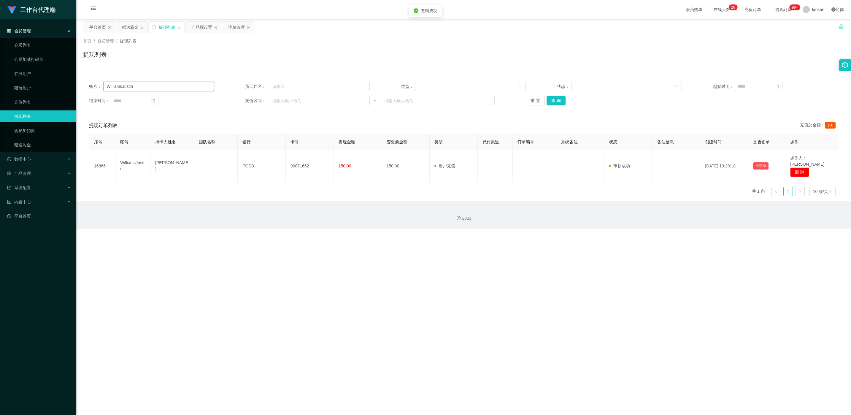
click at [149, 88] on input "WilliamsJustin" at bounding box center [158, 86] width 111 height 9
paste input "1982"
type input "William1982"
click at [284, 101] on button "查 询" at bounding box center [555, 100] width 19 height 9
click at [284, 101] on div "重 置 查 询" at bounding box center [588, 100] width 125 height 9
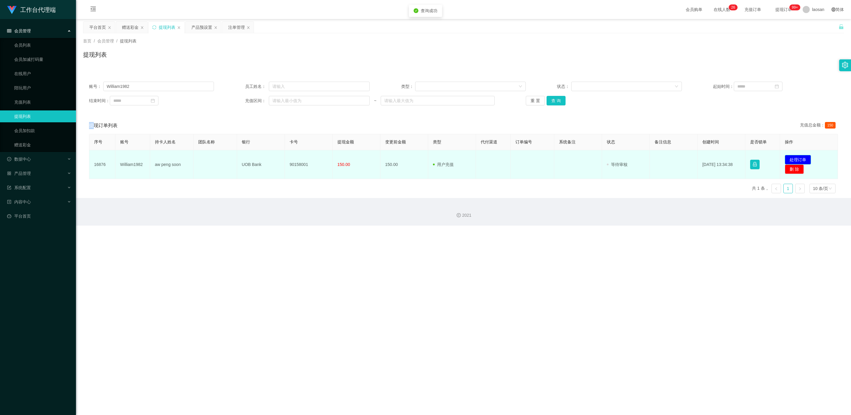
click at [284, 161] on button "处理订单" at bounding box center [797, 159] width 26 height 9
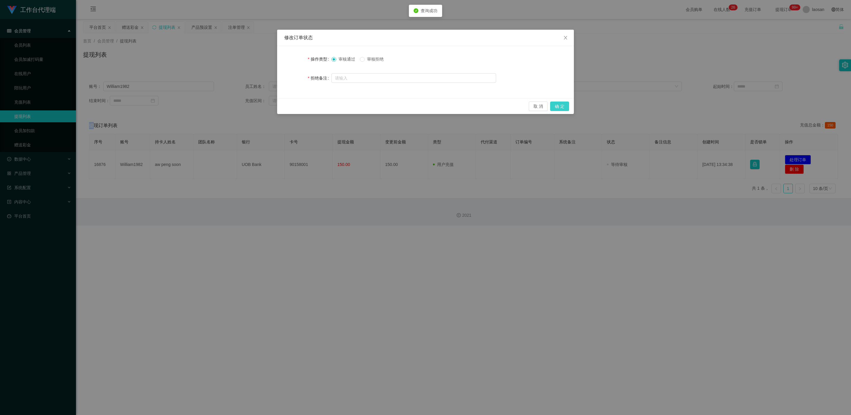
click at [284, 106] on button "确 定" at bounding box center [559, 105] width 19 height 9
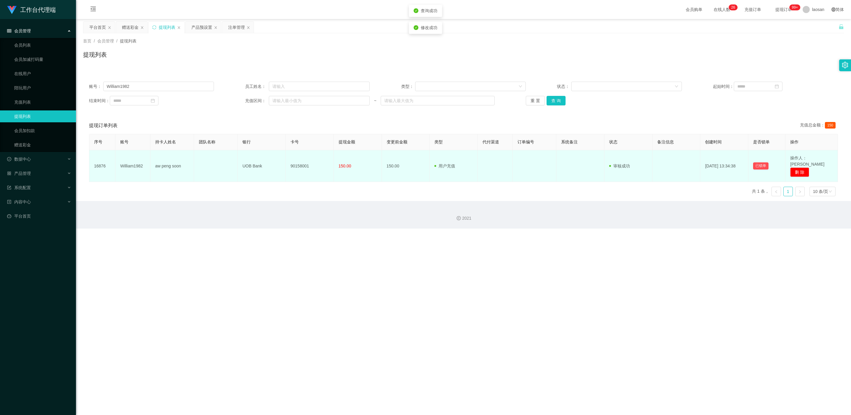
click at [284, 161] on td "90158001" at bounding box center [310, 166] width 48 height 32
copy td "90158001"
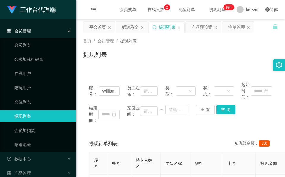
click at [160, 64] on div "首页 / 会员管理 / 提现列表 / 提现列表" at bounding box center [180, 50] width 209 height 35
click at [136, 30] on div "赠送彩金" at bounding box center [130, 27] width 17 height 11
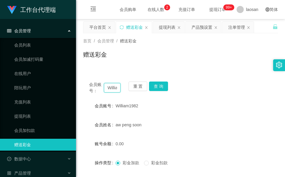
click at [114, 85] on input "William1982" at bounding box center [112, 87] width 17 height 9
paste input "L6371"
type input "L6371"
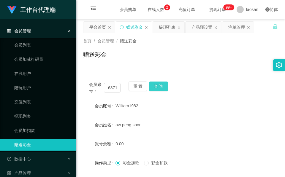
click at [164, 86] on button "查 询" at bounding box center [158, 86] width 19 height 9
click at [164, 86] on div "会员账号： L6371 重 置 查 询" at bounding box center [180, 88] width 195 height 12
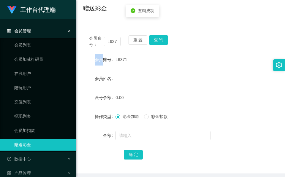
scroll to position [70, 0]
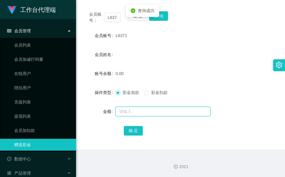
click at [153, 112] on input "text" at bounding box center [162, 111] width 95 height 9
type input "100"
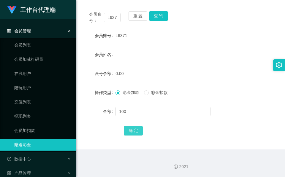
click at [124, 129] on button "确 定" at bounding box center [133, 130] width 19 height 9
click at [117, 52] on div "会员姓名" at bounding box center [180, 55] width 195 height 12
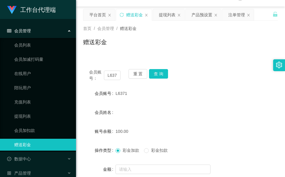
scroll to position [0, 0]
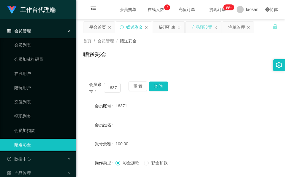
click at [199, 27] on div "产品预设置" at bounding box center [201, 27] width 21 height 11
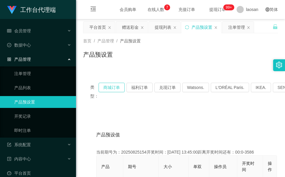
click at [117, 86] on button "商城订单" at bounding box center [111, 87] width 26 height 9
click at [116, 87] on button "商城订单" at bounding box center [111, 87] width 26 height 9
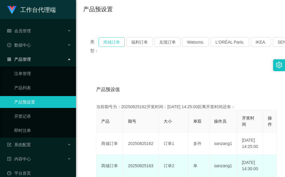
scroll to position [89, 0]
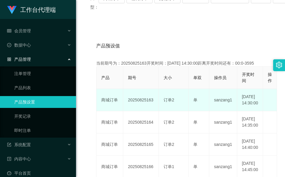
click at [141, 104] on td "20250825163" at bounding box center [141, 100] width 36 height 22
copy td "20250825163"
click at [143, 105] on td "20250825163" at bounding box center [141, 100] width 36 height 22
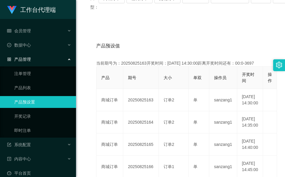
click at [116, 21] on div "类型： 商城订单 福利订单 兑现订单 Watsons. L'ORÉAL Paris. IKEA. [GEOGRAPHIC_DATA]. COURTS. 产品预…" at bounding box center [180, 167] width 195 height 360
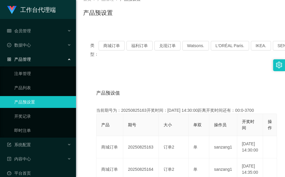
scroll to position [0, 0]
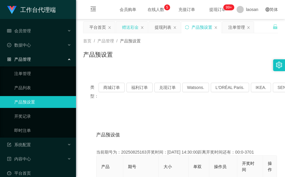
click at [134, 30] on div "赠送彩金" at bounding box center [130, 27] width 17 height 11
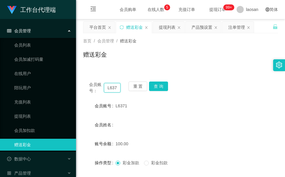
click at [111, 89] on input "L6371" at bounding box center [112, 87] width 17 height 9
click at [110, 89] on input "L6371" at bounding box center [112, 87] width 17 height 9
click at [159, 84] on button "查 询" at bounding box center [158, 86] width 19 height 9
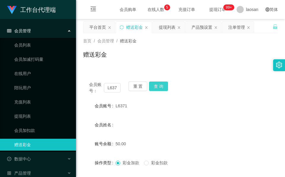
click at [159, 84] on button "查 询" at bounding box center [158, 86] width 19 height 9
click at [121, 59] on div "赠送彩金" at bounding box center [180, 57] width 195 height 14
click at [160, 87] on button "查 询" at bounding box center [158, 86] width 19 height 9
click at [160, 87] on div "会员账号： L6371 重 置 查 询" at bounding box center [180, 88] width 195 height 12
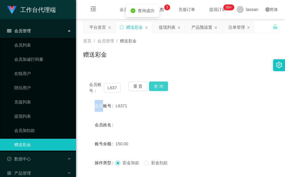
click at [160, 87] on button "查 询" at bounding box center [158, 86] width 19 height 9
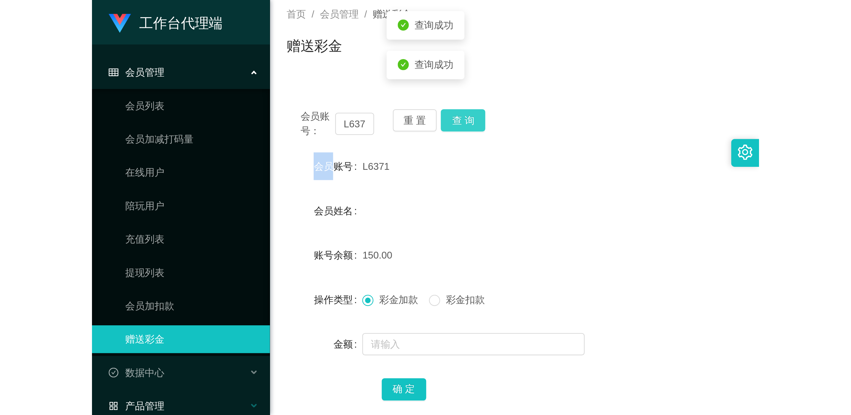
scroll to position [70, 0]
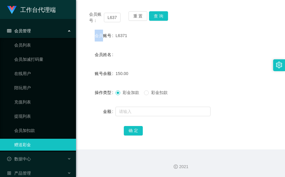
click at [161, 64] on form "会员账号 L6371 会员姓名 账号余额 150.00 操作类型 彩金加款 彩金扣款 金额 确 定" at bounding box center [180, 83] width 195 height 107
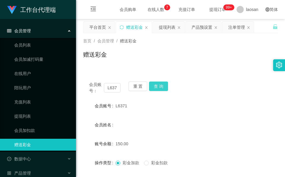
click at [161, 86] on button "查 询" at bounding box center [158, 86] width 19 height 9
click at [161, 86] on button "查 询" at bounding box center [162, 86] width 26 height 9
click at [161, 86] on button "查 询" at bounding box center [158, 86] width 19 height 9
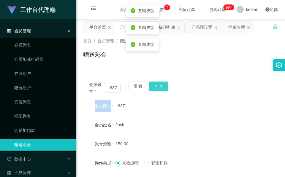
click at [161, 86] on div "会员账号： L6371 重 置 查 询" at bounding box center [180, 88] width 195 height 12
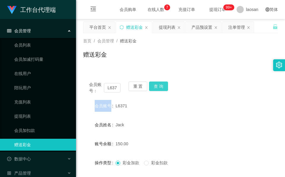
click at [160, 87] on button "查 询" at bounding box center [158, 86] width 19 height 9
click at [160, 87] on button "查 询" at bounding box center [162, 86] width 26 height 9
click at [156, 81] on div "会员账号： L6371 重 置 查 询 会员账号 L6371 会员姓名 [PERSON_NAME] 账号余额 50.00 操作类型 彩金加款 彩金扣款 金额 …" at bounding box center [180, 148] width 195 height 144
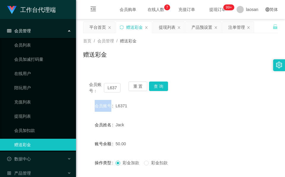
click at [156, 81] on div "会员账号： L6371 重 置 查 询 会员账号 L6371 会员姓名 [PERSON_NAME] 账号余额 50.00 操作类型 彩金加款 彩金扣款 金额 …" at bounding box center [180, 148] width 195 height 144
click at [156, 82] on button "查 询" at bounding box center [158, 86] width 19 height 9
click at [156, 82] on button "查 询" at bounding box center [162, 86] width 26 height 9
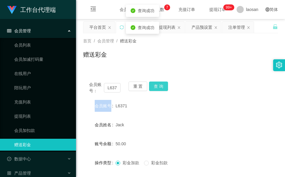
click at [156, 82] on button "查 询" at bounding box center [158, 86] width 19 height 9
click at [159, 83] on button "查 询" at bounding box center [158, 86] width 19 height 9
click at [163, 86] on button "查 询" at bounding box center [158, 86] width 19 height 9
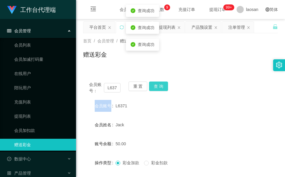
click at [163, 86] on button "查 询" at bounding box center [158, 86] width 19 height 9
click at [163, 86] on button "查 询" at bounding box center [162, 86] width 26 height 9
click at [163, 83] on button "查 询" at bounding box center [158, 86] width 19 height 9
click at [163, 83] on button "查 询" at bounding box center [162, 86] width 26 height 9
click at [163, 83] on div "会员账号： L6371 重 置 查 询" at bounding box center [180, 88] width 195 height 12
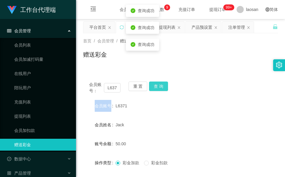
drag, startPoint x: 163, startPoint y: 83, endPoint x: 155, endPoint y: 102, distance: 20.2
click at [163, 84] on button "查 询" at bounding box center [158, 86] width 19 height 9
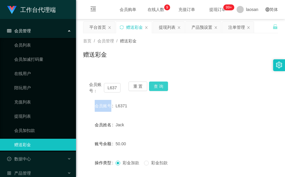
click at [165, 86] on button "查 询" at bounding box center [158, 86] width 19 height 9
click at [165, 86] on div "会员账号： L6371 重 置 查 询" at bounding box center [180, 88] width 195 height 12
click at [163, 86] on button "查 询" at bounding box center [158, 86] width 19 height 9
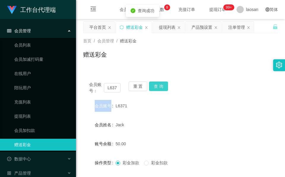
click at [163, 86] on div "会员账号： L6371 重 置 查 询" at bounding box center [180, 88] width 195 height 12
click at [163, 86] on button "查 询" at bounding box center [158, 86] width 19 height 9
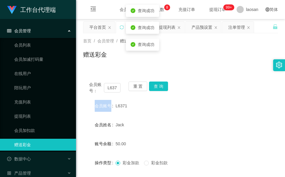
click at [163, 86] on div "会员账号： L6371 重 置 查 询" at bounding box center [180, 88] width 195 height 12
click at [163, 85] on button "查 询" at bounding box center [158, 86] width 19 height 9
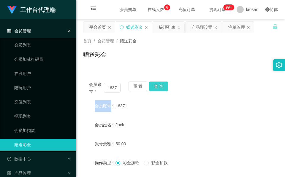
click at [167, 89] on button "查 询" at bounding box center [158, 86] width 19 height 9
click at [166, 89] on button "查 询" at bounding box center [158, 86] width 19 height 9
click at [166, 89] on div "会员账号： L6371 重 置 查 询" at bounding box center [180, 88] width 195 height 12
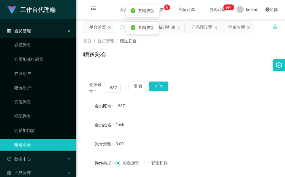
drag, startPoint x: 166, startPoint y: 89, endPoint x: 123, endPoint y: 106, distance: 46.8
click at [123, 106] on span "L6371" at bounding box center [121, 106] width 12 height 5
copy span "L6371"
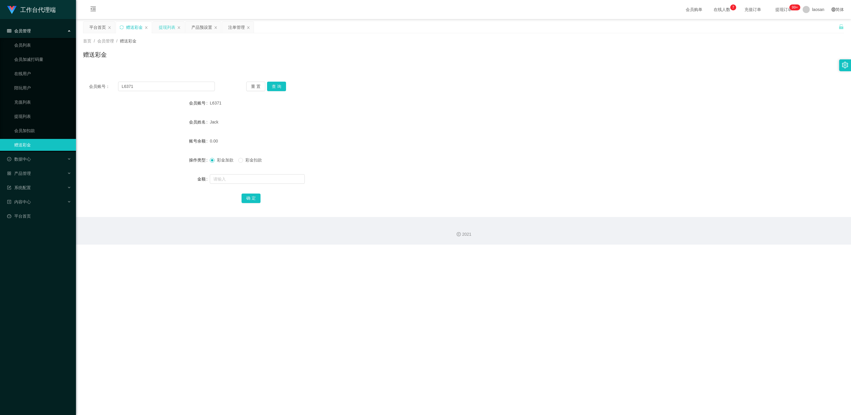
click at [167, 28] on div "提现列表" at bounding box center [167, 27] width 17 height 11
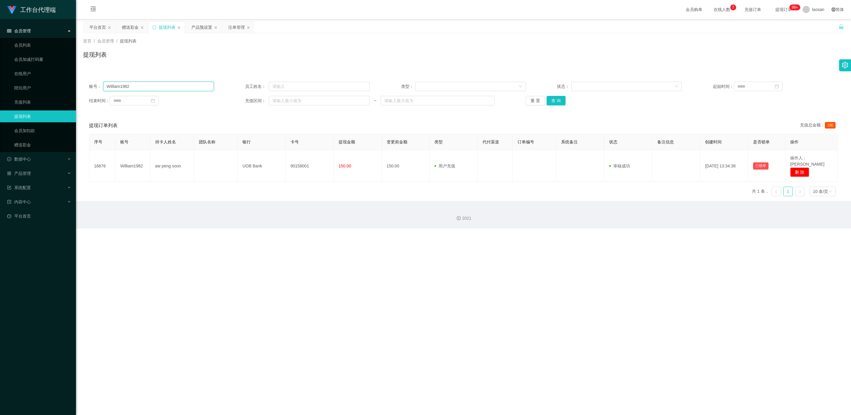
click at [156, 87] on input "William1982" at bounding box center [158, 86] width 111 height 9
paste input "L6371"
click at [284, 99] on button "查 询" at bounding box center [555, 100] width 19 height 9
click at [284, 99] on button "查 询" at bounding box center [559, 100] width 26 height 9
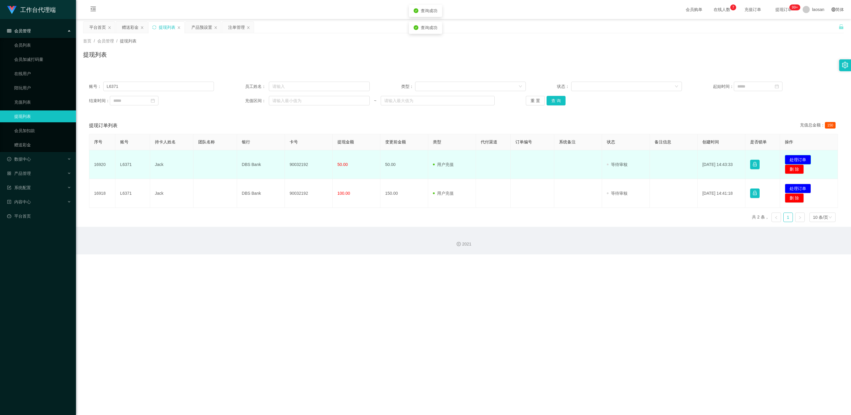
click at [284, 157] on button "处理订单" at bounding box center [797, 159] width 26 height 9
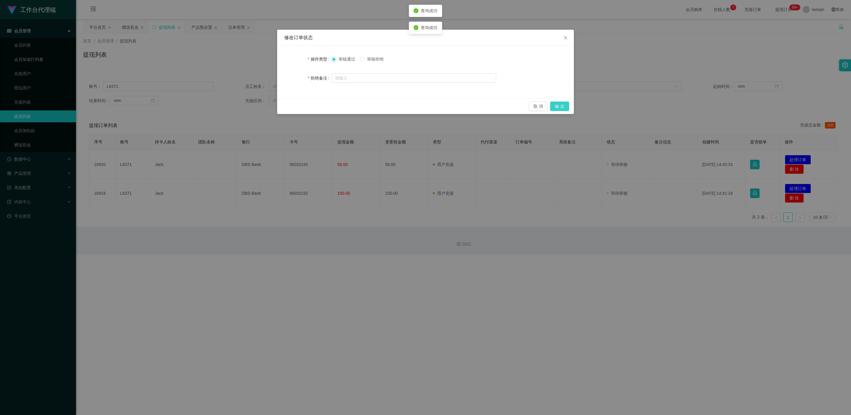
click at [284, 104] on button "确 定" at bounding box center [559, 105] width 19 height 9
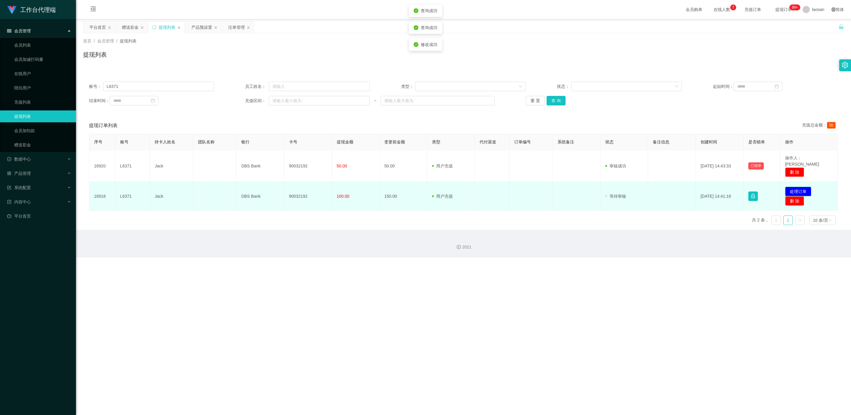
click at [284, 177] on button "处理订单" at bounding box center [798, 191] width 26 height 9
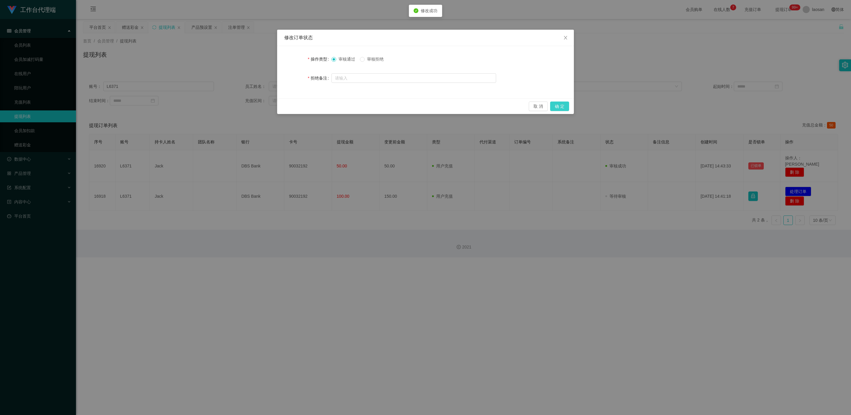
click at [284, 109] on button "确 定" at bounding box center [559, 105] width 19 height 9
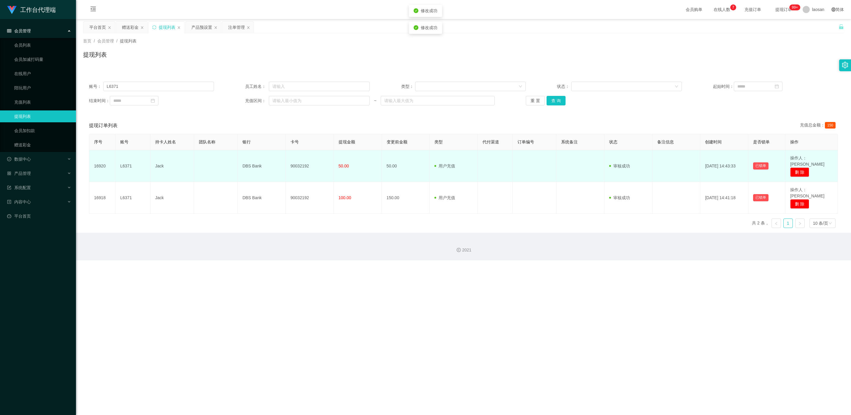
click at [284, 164] on td "90032192" at bounding box center [310, 166] width 48 height 32
click at [284, 163] on td "90032192" at bounding box center [310, 166] width 48 height 32
click at [284, 159] on td "90032192" at bounding box center [310, 166] width 48 height 32
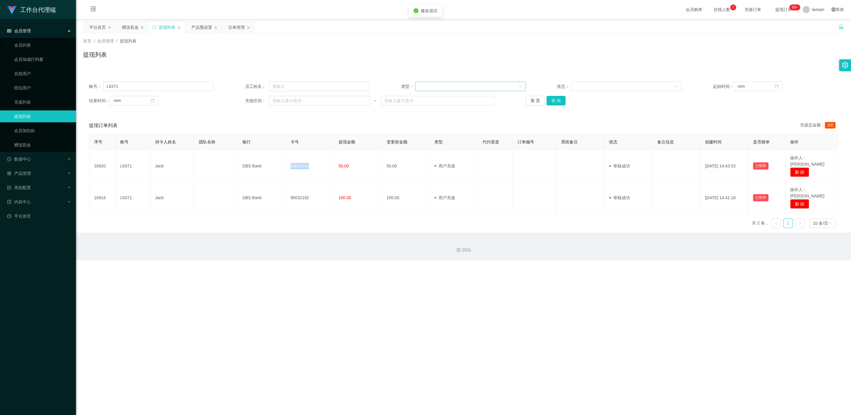
copy td "90032192"
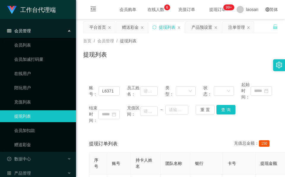
click at [162, 10] on div "会员购单 在线人数 0 1 2 3 4 5 6 7 8 9 0 1 2 3 4 5 6 7 8 9 0 1 2 3 4 5 6 7 8 9 充值订单 提现订单…" at bounding box center [180, 9] width 209 height 19
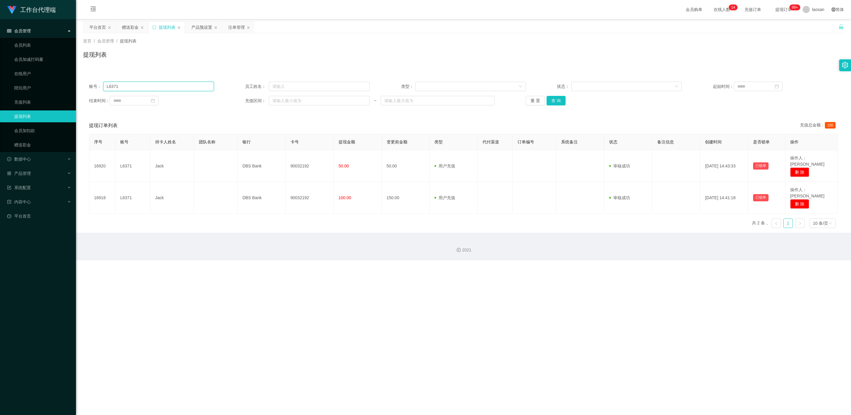
click at [183, 83] on input "L6371" at bounding box center [158, 86] width 111 height 9
paste input "90267369"
type input "90267369"
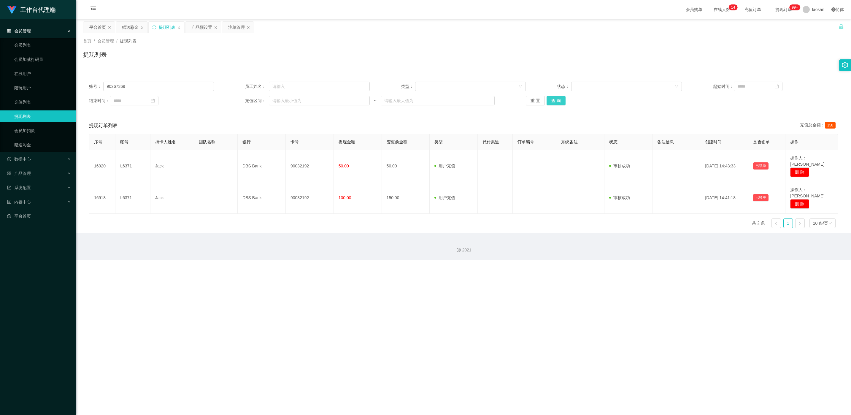
click at [284, 103] on button "查 询" at bounding box center [555, 100] width 19 height 9
click at [284, 103] on button "查 询" at bounding box center [559, 100] width 26 height 9
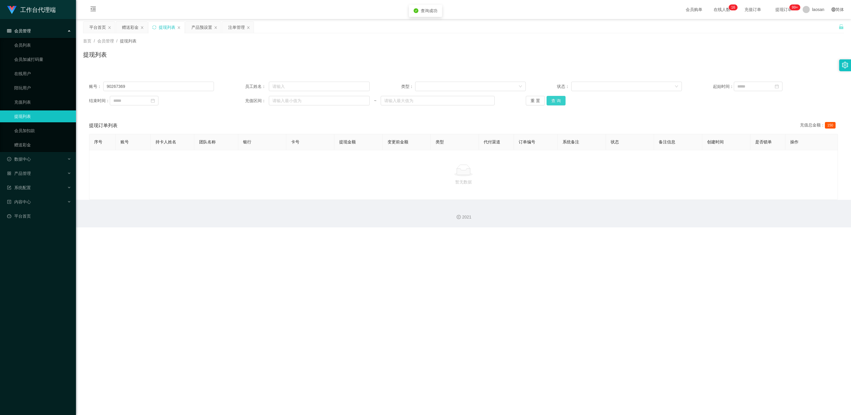
click at [284, 103] on button "查 询" at bounding box center [555, 100] width 19 height 9
drag, startPoint x: 26, startPoint y: 157, endPoint x: 29, endPoint y: 158, distance: 3.5
click at [26, 157] on span "数据中心" at bounding box center [19, 159] width 24 height 5
click at [40, 177] on div "产品管理" at bounding box center [38, 202] width 76 height 12
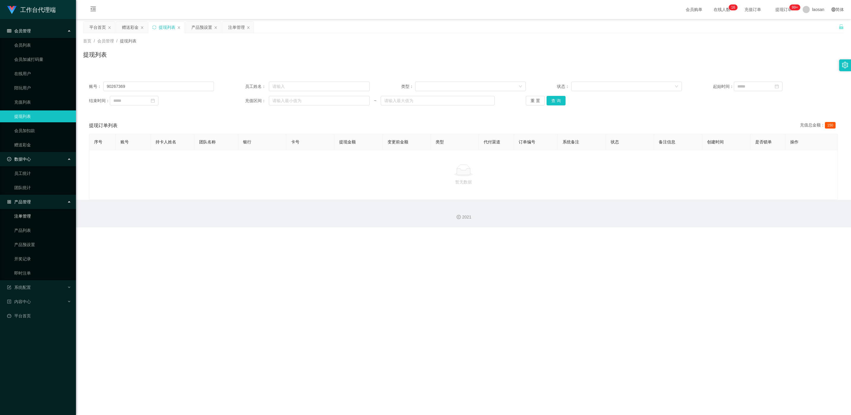
click at [39, 177] on link "注单管理" at bounding box center [42, 216] width 57 height 12
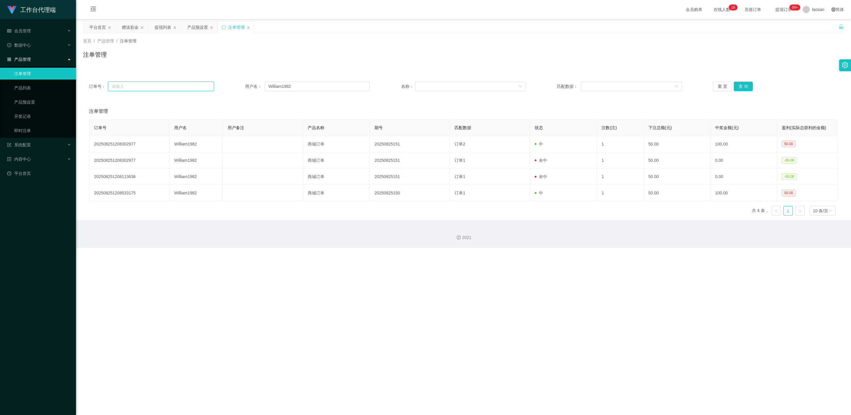
click at [169, 87] on input "text" at bounding box center [161, 86] width 106 height 9
click at [284, 86] on input "William1982" at bounding box center [317, 86] width 105 height 9
paste input "lekzai450"
type input "lekzai450"
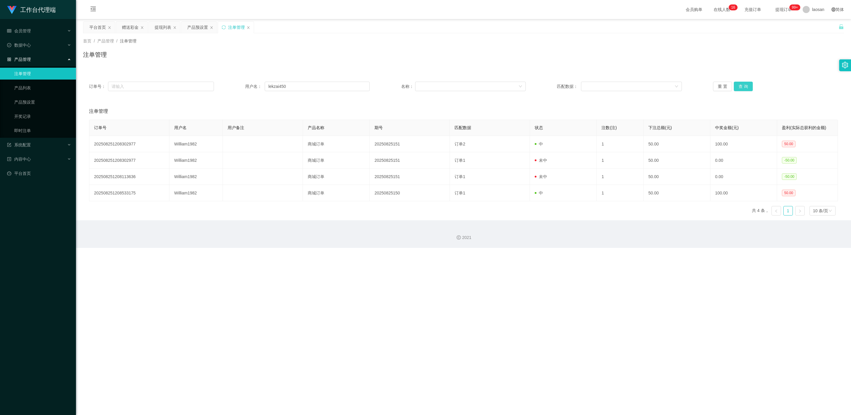
click at [284, 85] on button "查 询" at bounding box center [742, 86] width 19 height 9
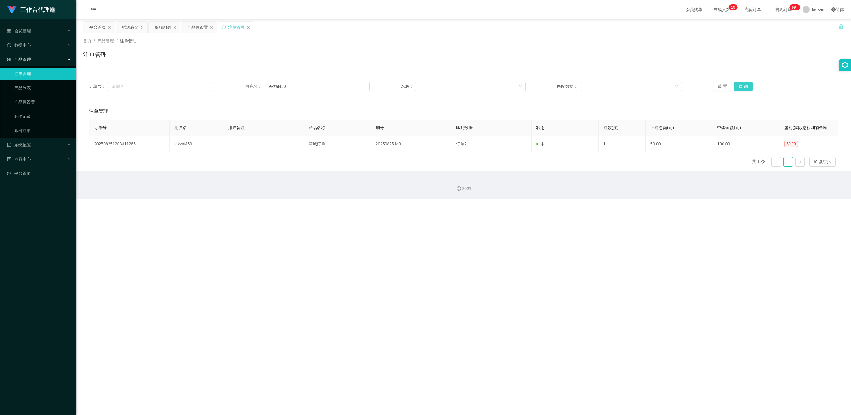
click at [284, 85] on button "查 询" at bounding box center [742, 86] width 19 height 9
click at [284, 84] on input "lekzai450" at bounding box center [317, 86] width 105 height 9
click at [284, 85] on button "查 询" at bounding box center [742, 86] width 19 height 9
click at [284, 85] on div "重 置 查 询" at bounding box center [775, 86] width 125 height 9
click at [168, 31] on div "提现列表" at bounding box center [163, 27] width 17 height 11
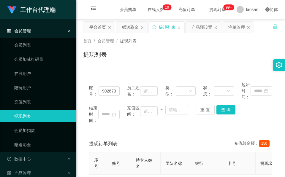
click at [181, 51] on div "提现列表" at bounding box center [180, 57] width 195 height 14
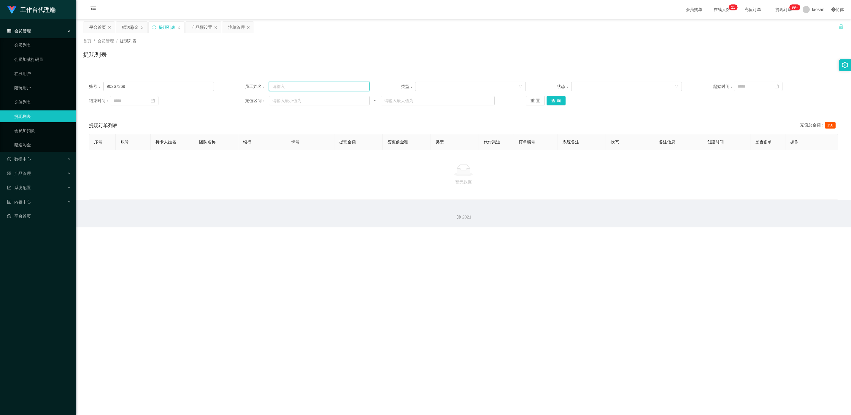
click at [284, 88] on input "text" at bounding box center [319, 86] width 101 height 9
paste input "lekzai450"
type input "lekzai450"
click at [284, 100] on button "查 询" at bounding box center [555, 100] width 19 height 9
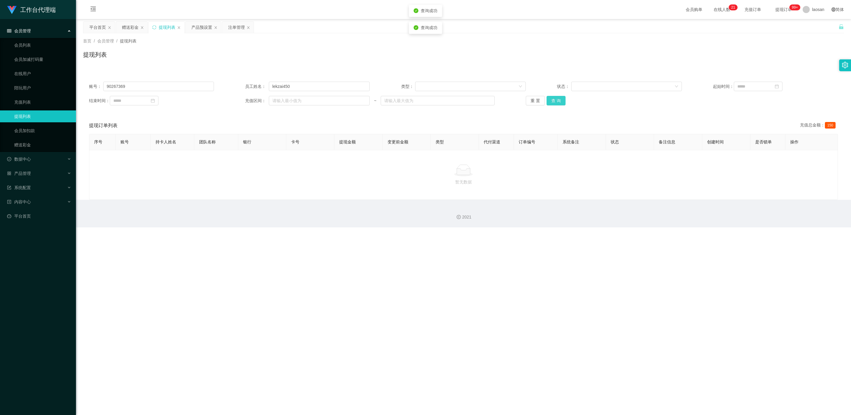
click at [284, 100] on button "查 询" at bounding box center [555, 100] width 19 height 9
click at [284, 100] on div "重 置 查 询" at bounding box center [588, 100] width 125 height 9
click at [284, 100] on button "查 询" at bounding box center [555, 100] width 19 height 9
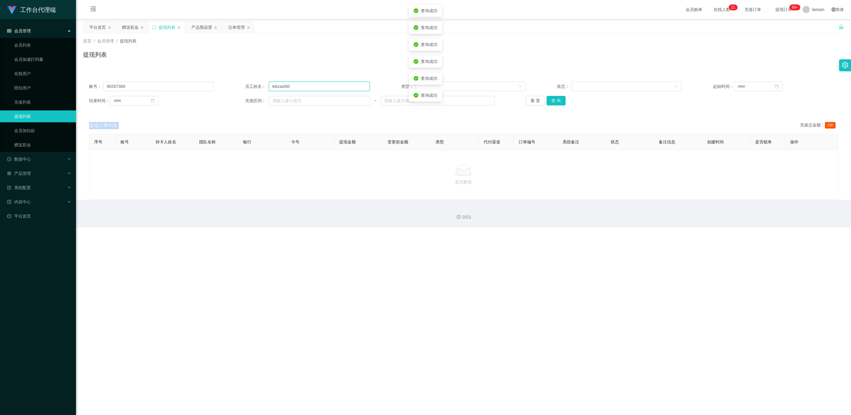
click at [284, 88] on input "lekzai450" at bounding box center [319, 86] width 101 height 9
click at [160, 86] on input "90267369" at bounding box center [158, 86] width 111 height 9
click at [183, 84] on input "90267369" at bounding box center [158, 86] width 111 height 9
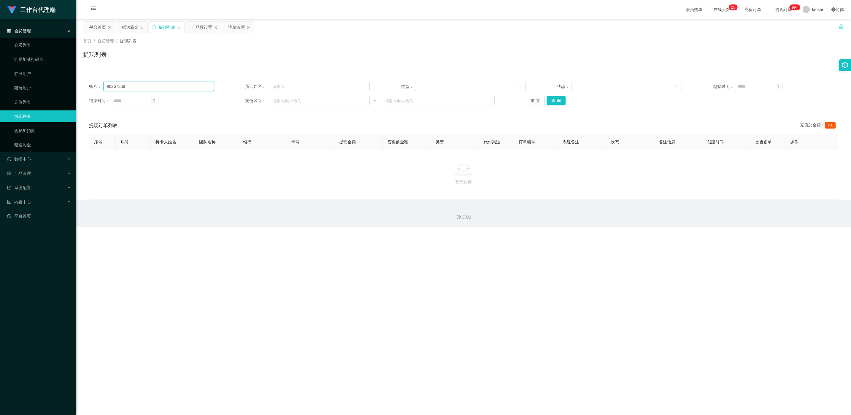
paste input "lekzai450"
type input "lekzai450"
click at [284, 102] on button "查 询" at bounding box center [555, 100] width 19 height 9
click at [284, 102] on button "查 询" at bounding box center [559, 100] width 26 height 9
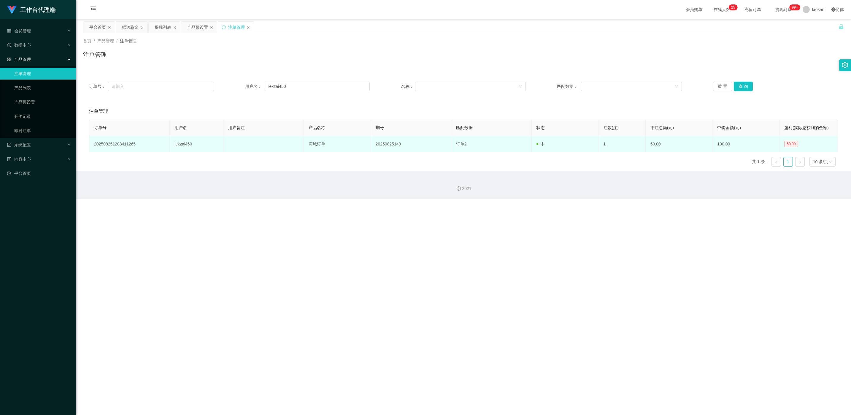
drag, startPoint x: 394, startPoint y: 143, endPoint x: 325, endPoint y: 151, distance: 70.1
click at [284, 151] on td "商城订单" at bounding box center [337, 144] width 67 height 16
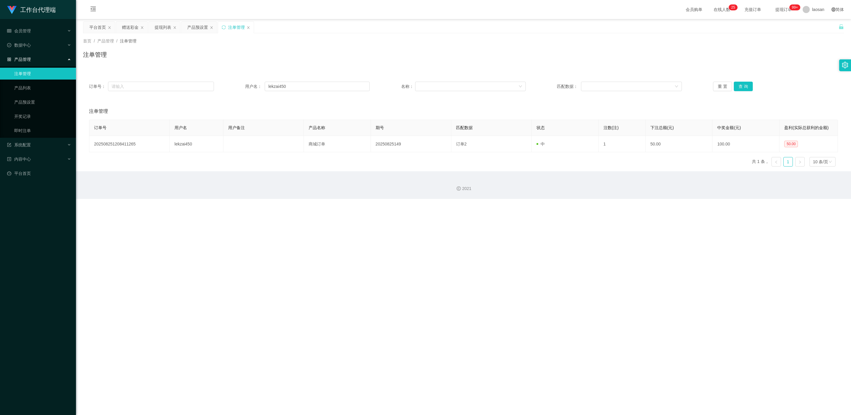
drag, startPoint x: 324, startPoint y: 150, endPoint x: 257, endPoint y: 161, distance: 68.2
click at [257, 161] on div "订单号 用户名 用户备注 产品名称 期号 匹配数据 状态 注数(注) 下注总额(元) 中奖金额(元) 盈利(实际总获利的金额) 202508251208411…" at bounding box center [463, 146] width 749 height 52
click at [162, 25] on div "提现列表" at bounding box center [163, 27] width 17 height 11
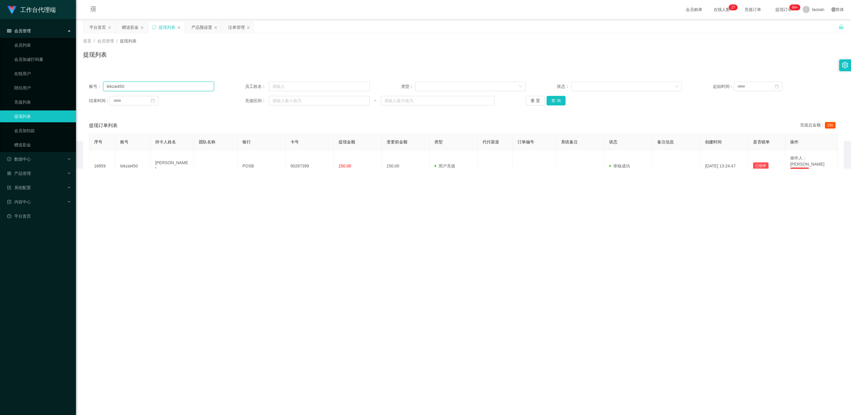
click at [155, 82] on input "lekzai450" at bounding box center [158, 86] width 111 height 9
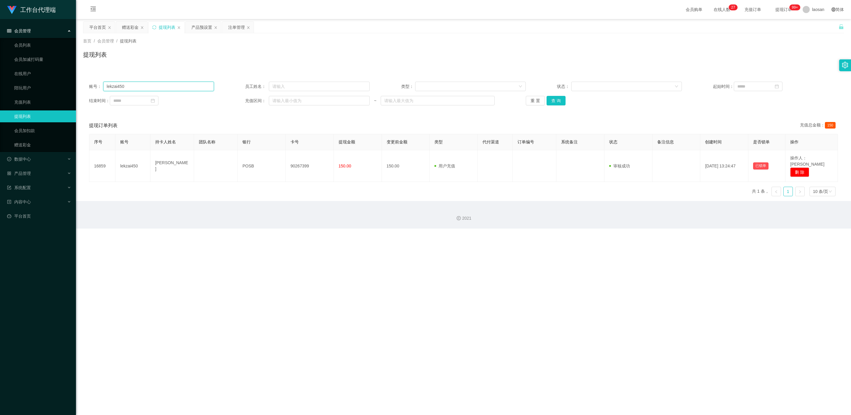
click at [155, 82] on input "lekzai450" at bounding box center [158, 86] width 111 height 9
click at [284, 100] on button "查 询" at bounding box center [555, 100] width 19 height 9
click at [284, 100] on div "重 置 查 询" at bounding box center [588, 100] width 125 height 9
click at [284, 100] on button "查 询" at bounding box center [555, 100] width 19 height 9
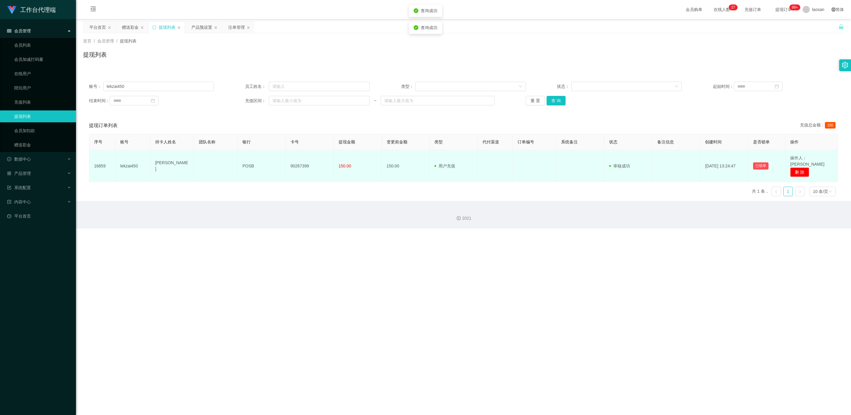
click at [284, 167] on td at bounding box center [676, 166] width 48 height 32
drag, startPoint x: 680, startPoint y: 167, endPoint x: 430, endPoint y: 156, distance: 250.3
click at [284, 163] on td "用户充值 人工扣款" at bounding box center [453, 166] width 48 height 32
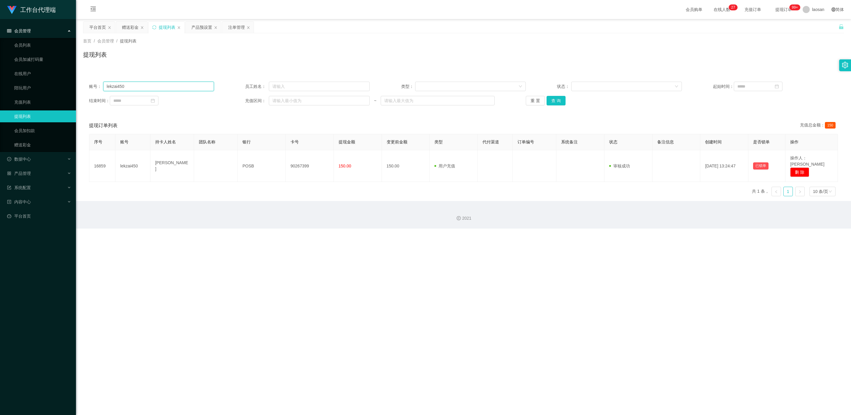
click at [167, 88] on input "lekzai450" at bounding box center [158, 86] width 111 height 9
click at [284, 97] on button "查 询" at bounding box center [555, 100] width 19 height 9
click at [180, 84] on input "lekzai450" at bounding box center [158, 86] width 111 height 9
drag, startPoint x: 24, startPoint y: 43, endPoint x: 50, endPoint y: 47, distance: 25.8
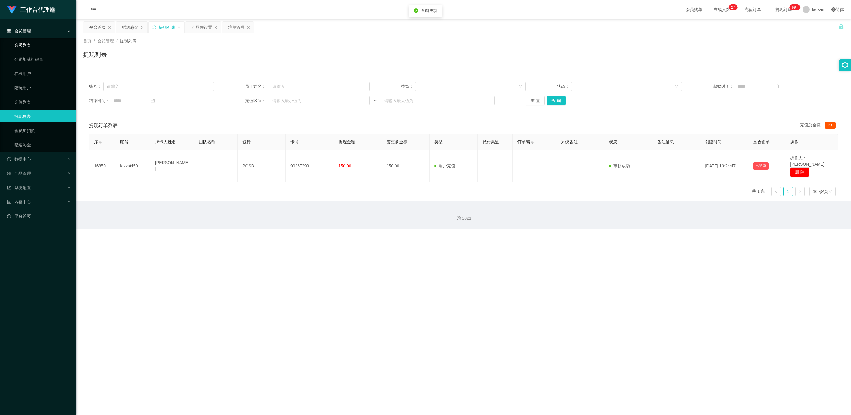
click at [24, 43] on link "会员列表" at bounding box center [42, 45] width 57 height 12
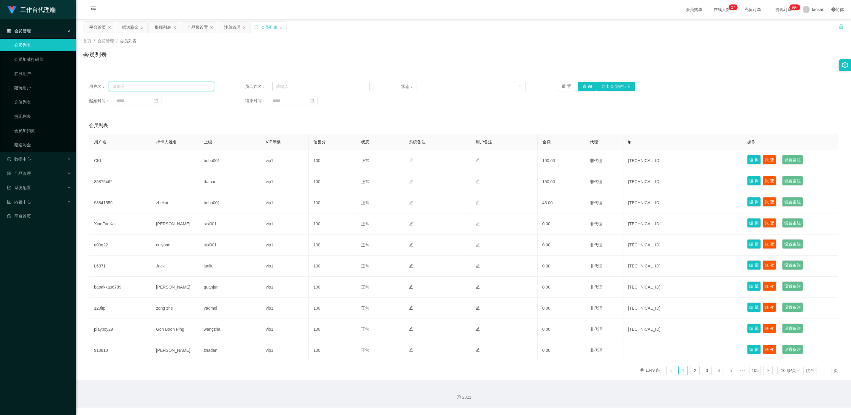
click at [190, 84] on input "text" at bounding box center [161, 86] width 105 height 9
paste input "lekzai450"
type input "lekzai450"
click at [284, 87] on button "查 询" at bounding box center [586, 86] width 19 height 9
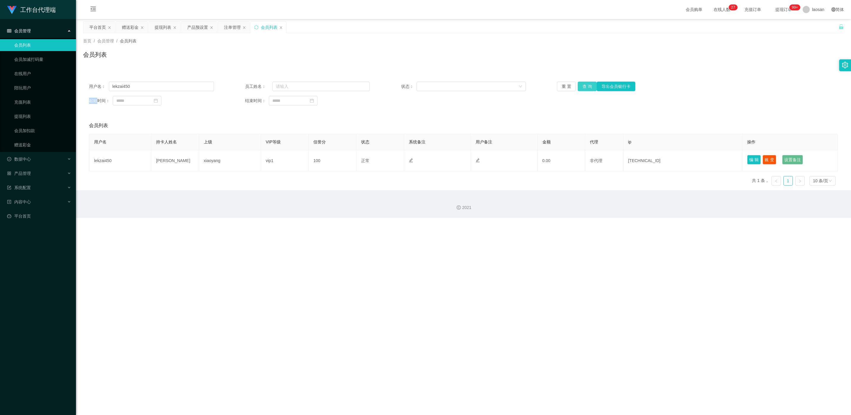
click at [284, 87] on div "重 置 查 询 导出会员银行卡" at bounding box center [619, 86] width 125 height 9
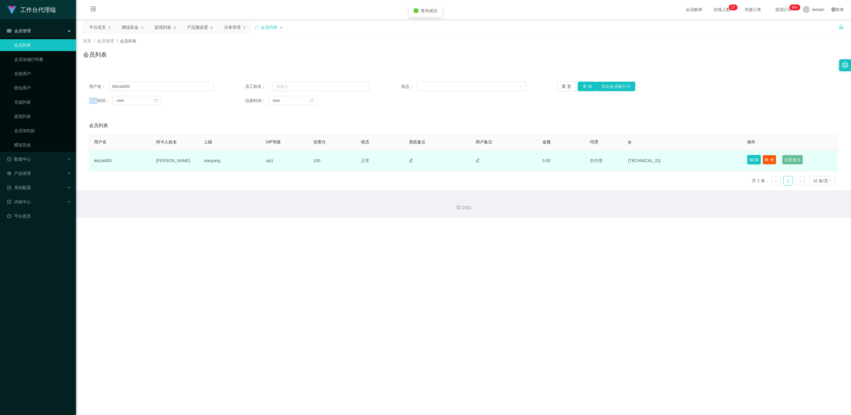
click at [284, 160] on button "编 辑" at bounding box center [754, 159] width 14 height 9
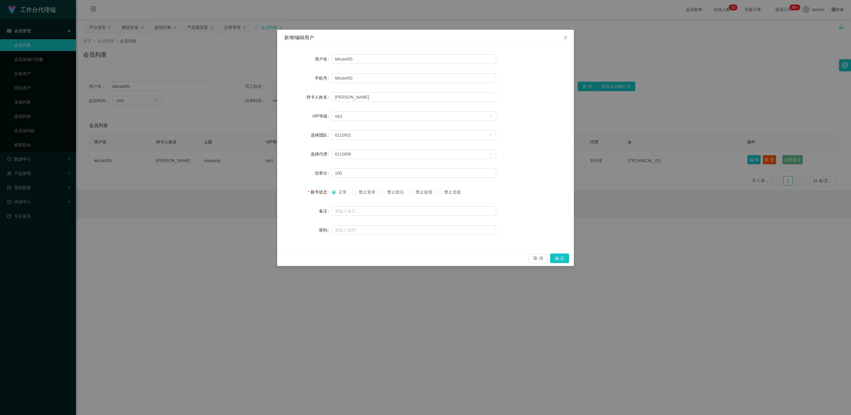
drag, startPoint x: 169, startPoint y: 257, endPoint x: 176, endPoint y: 252, distance: 8.7
click at [170, 177] on div "新增/编辑用户 用户名 lekzai450 手机号 lekzai450 持卡人姓名 [PERSON_NAME] VIP等级 选择VIP等级 vip1 选择团队…" at bounding box center [425, 207] width 851 height 415
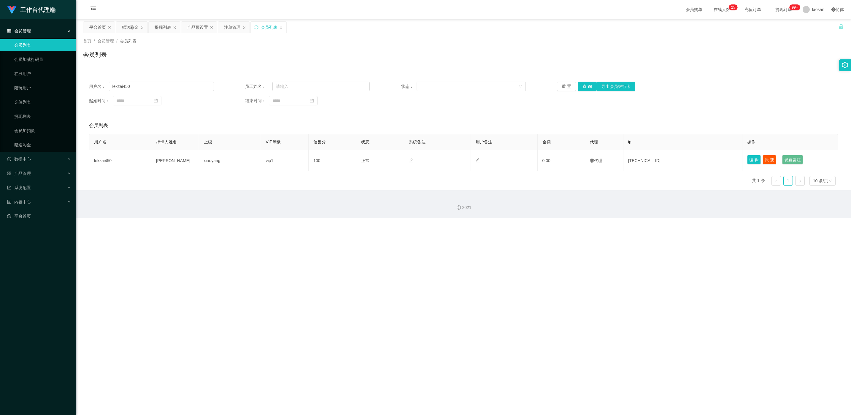
click at [165, 20] on main "关闭左侧 关闭右侧 关闭其它 刷新页面 平台首页 赠送彩金 提现列表 产品预设置 注单管理 会员列表 首页 / 会员管理 / 会员列表 / 会员列表 用户名：…" at bounding box center [463, 104] width 775 height 171
click at [164, 30] on div "提现列表" at bounding box center [163, 27] width 17 height 11
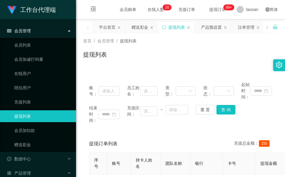
drag, startPoint x: 178, startPoint y: 43, endPoint x: 200, endPoint y: 20, distance: 32.1
click at [178, 43] on div "首页 / 会员管理 / 提现列表 /" at bounding box center [180, 41] width 195 height 6
drag, startPoint x: 131, startPoint y: 24, endPoint x: 136, endPoint y: 35, distance: 11.4
click at [131, 24] on div "赠送彩金" at bounding box center [140, 27] width 31 height 11
click at [141, 28] on div "赠送彩金" at bounding box center [139, 27] width 17 height 11
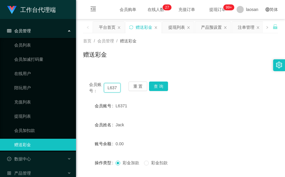
drag, startPoint x: 116, startPoint y: 88, endPoint x: 109, endPoint y: 87, distance: 7.5
click at [116, 88] on input "L6371" at bounding box center [112, 87] width 17 height 9
click at [109, 87] on input "L6371" at bounding box center [112, 87] width 17 height 9
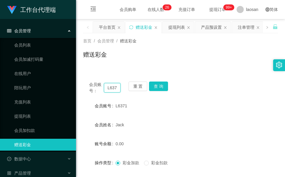
paste input "WilliamsJustin"
type input "WilliamsJustin"
click at [160, 85] on button "查 询" at bounding box center [158, 86] width 19 height 9
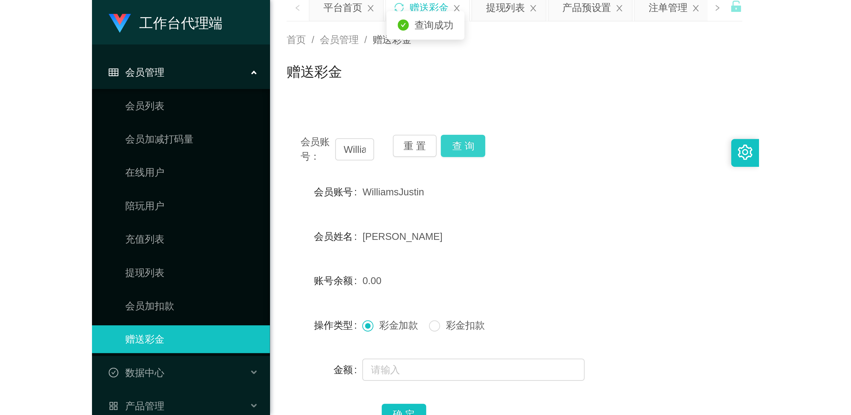
scroll to position [44, 0]
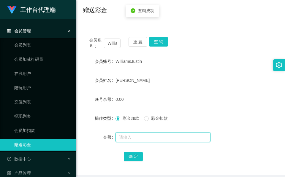
click at [143, 135] on input "text" at bounding box center [162, 137] width 95 height 9
type input "40"
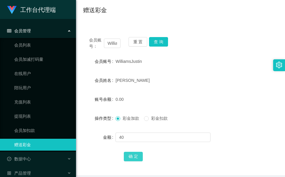
drag, startPoint x: 120, startPoint y: 152, endPoint x: 125, endPoint y: 152, distance: 4.4
click at [121, 152] on div "确 定" at bounding box center [180, 156] width 195 height 12
click at [125, 152] on button "确 定" at bounding box center [133, 156] width 19 height 9
click at [151, 18] on div "赠送彩金" at bounding box center [180, 13] width 195 height 14
click at [157, 44] on button "查 询" at bounding box center [158, 41] width 19 height 9
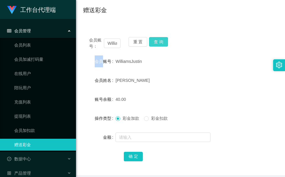
click at [157, 44] on div "重 置 查 询" at bounding box center [143, 43] width 31 height 12
click at [157, 44] on button "查 询" at bounding box center [158, 41] width 19 height 9
click at [157, 44] on button "查 询" at bounding box center [162, 41] width 26 height 9
click at [157, 44] on body "工作台代理端 会员管理 会员列表 会员加减打码量 在线用户 陪玩用户 充值列表 提现列表 会员加扣款 赠送彩金 数据中心 员工统计 团队统计 产品管理 注单管…" at bounding box center [142, 88] width 285 height 177
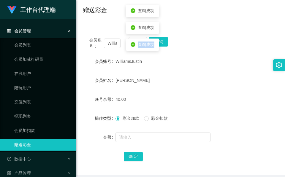
click at [157, 44] on div "查询成功" at bounding box center [142, 45] width 33 height 12
drag, startPoint x: 157, startPoint y: 44, endPoint x: 134, endPoint y: 70, distance: 35.1
click at [137, 75] on div "[PERSON_NAME]" at bounding box center [172, 80] width 114 height 12
drag, startPoint x: 112, startPoint y: 45, endPoint x: 111, endPoint y: 67, distance: 22.0
click at [112, 45] on input "WilliamsJustin" at bounding box center [112, 43] width 17 height 9
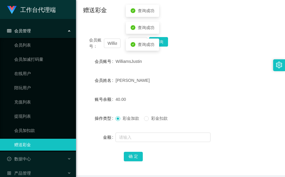
click at [138, 106] on form "会员账号 WilliamsJustin 会员姓名 [PERSON_NAME] [PERSON_NAME] 账号余额 40.00 操作类型 彩金加款 彩金扣款 …" at bounding box center [180, 108] width 195 height 107
click at [166, 44] on button "查 询" at bounding box center [158, 41] width 19 height 9
drag, startPoint x: 166, startPoint y: 43, endPoint x: 120, endPoint y: 112, distance: 83.4
click at [165, 42] on button "查 询" at bounding box center [158, 41] width 19 height 9
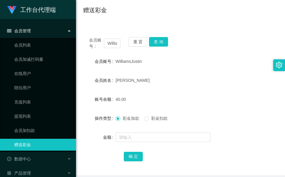
drag, startPoint x: 143, startPoint y: 25, endPoint x: 149, endPoint y: 1, distance: 25.1
click at [144, 25] on div "会员账号： WilliamsJustin 重 置 查 询 会员账号 WilliamsJustin 会员姓名 [PERSON_NAME] [PERSON_NAM…" at bounding box center [180, 99] width 195 height 151
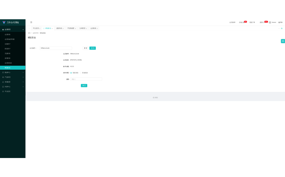
scroll to position [0, 0]
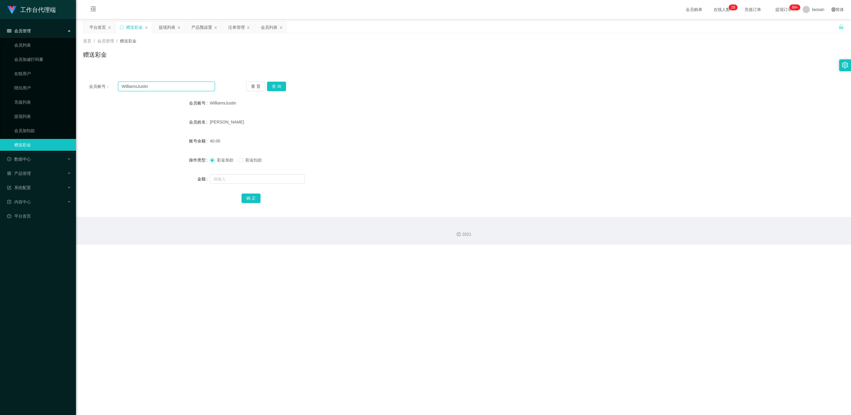
click at [174, 86] on input "WilliamsJustin" at bounding box center [166, 86] width 97 height 9
click at [268, 84] on button "查 询" at bounding box center [276, 86] width 19 height 9
click at [271, 84] on button "查 询" at bounding box center [276, 86] width 19 height 9
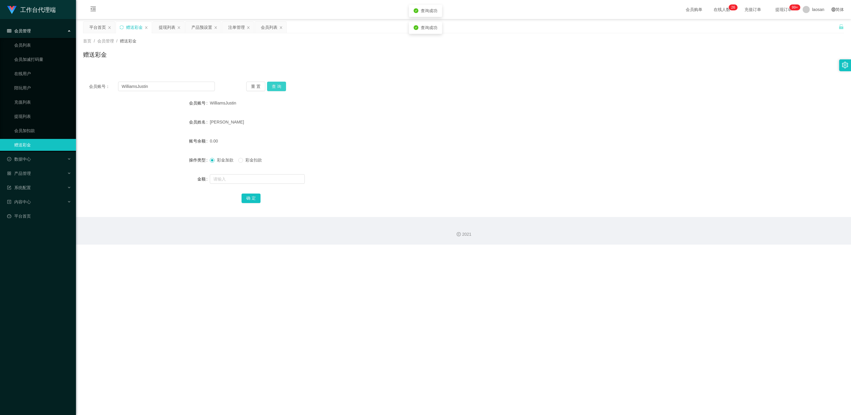
click at [271, 84] on button "查 询" at bounding box center [276, 86] width 19 height 9
drag, startPoint x: 171, startPoint y: 25, endPoint x: 168, endPoint y: 27, distance: 3.5
click at [170, 25] on div "提现列表" at bounding box center [167, 27] width 17 height 11
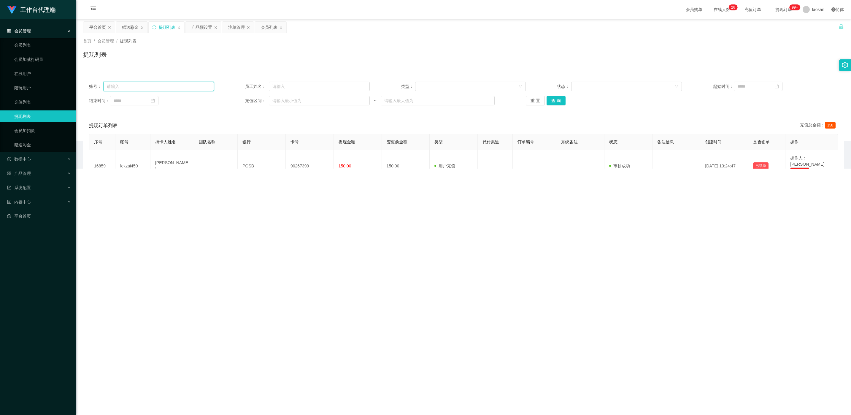
click at [144, 85] on input "text" at bounding box center [158, 86] width 111 height 9
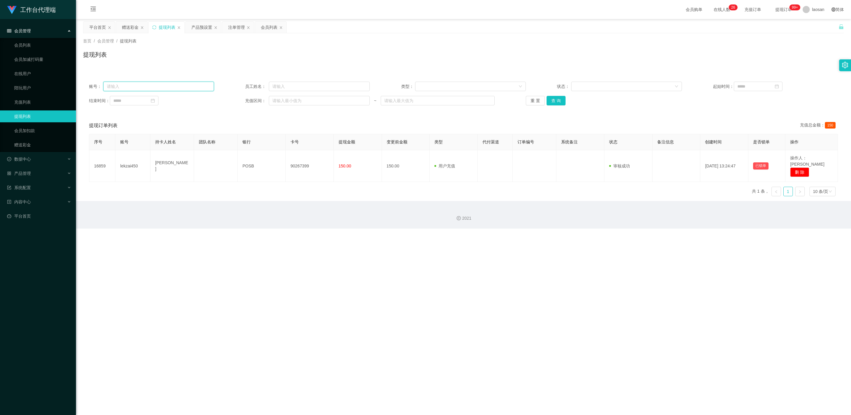
click at [144, 85] on input "text" at bounding box center [158, 86] width 111 height 9
paste input "WilliamsJustin"
type input "WilliamsJustin"
click at [284, 100] on button "查 询" at bounding box center [555, 100] width 19 height 9
click at [284, 100] on button "查 询" at bounding box center [559, 100] width 26 height 9
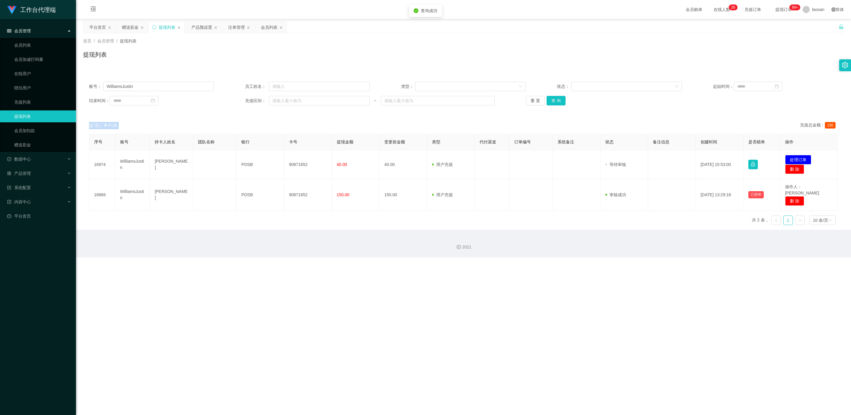
click at [284, 100] on div "重 置 查 询" at bounding box center [588, 100] width 125 height 9
drag, startPoint x: 791, startPoint y: 157, endPoint x: 780, endPoint y: 157, distance: 11.6
click at [284, 157] on button "处理订单" at bounding box center [798, 159] width 26 height 9
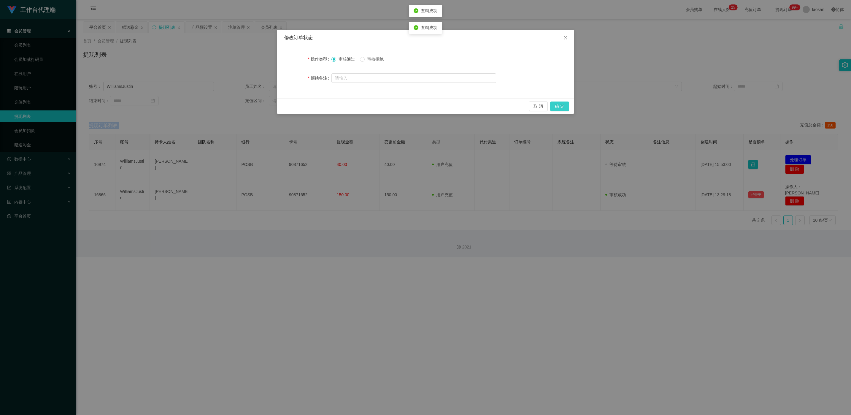
click at [284, 107] on button "确 定" at bounding box center [559, 105] width 19 height 9
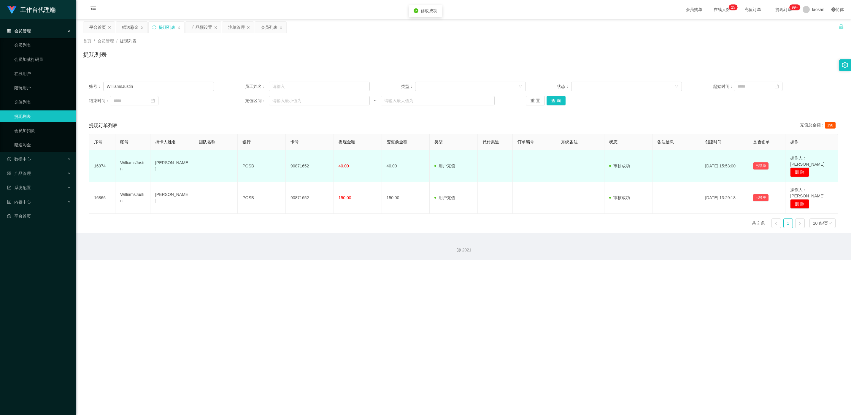
click at [284, 164] on td "90871652" at bounding box center [310, 166] width 48 height 32
copy td "90871652"
